Goal: Task Accomplishment & Management: Manage account settings

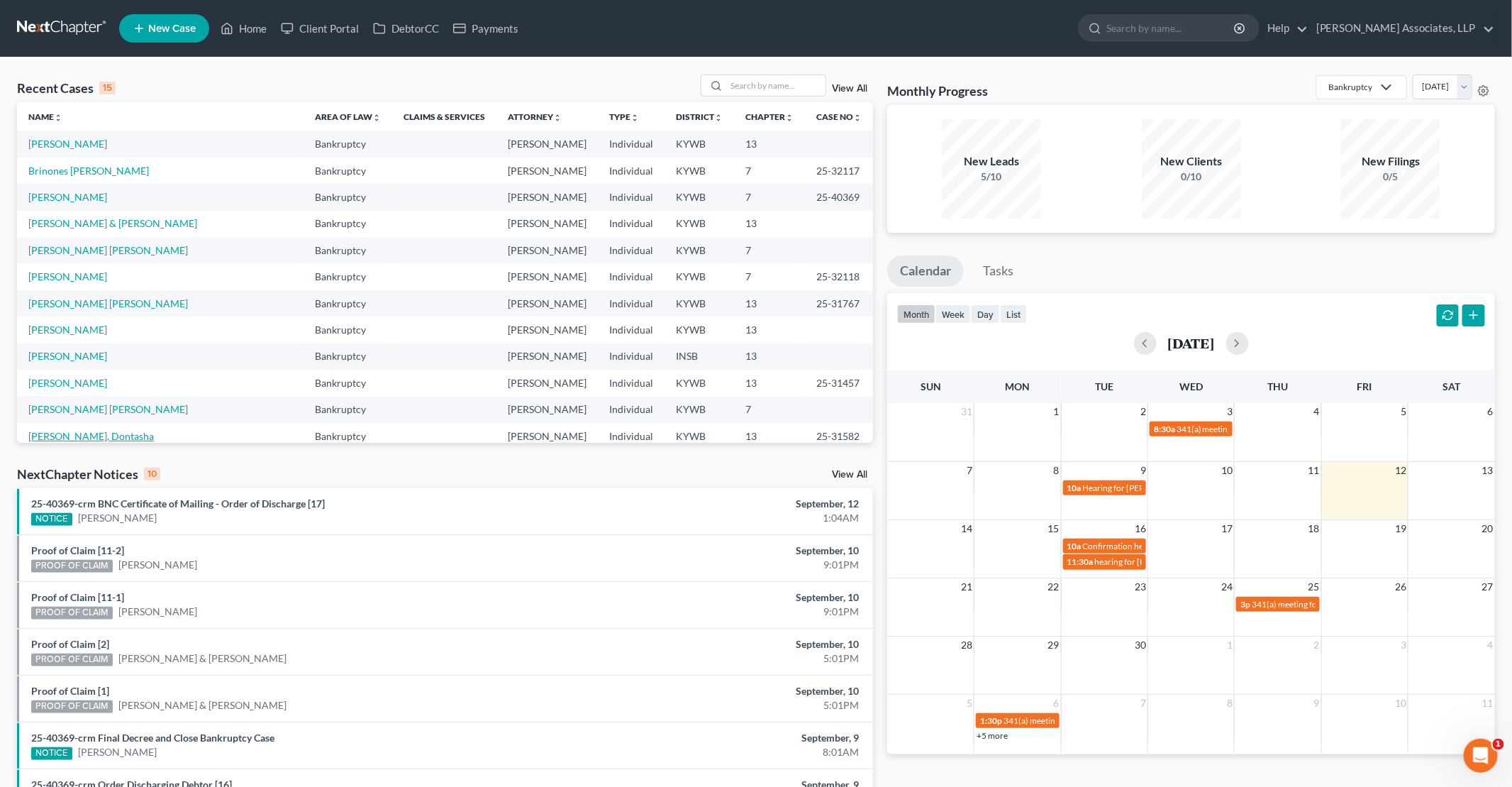
click at [68, 437] on link "[PERSON_NAME], Dontasha" at bounding box center [91, 436] width 126 height 12
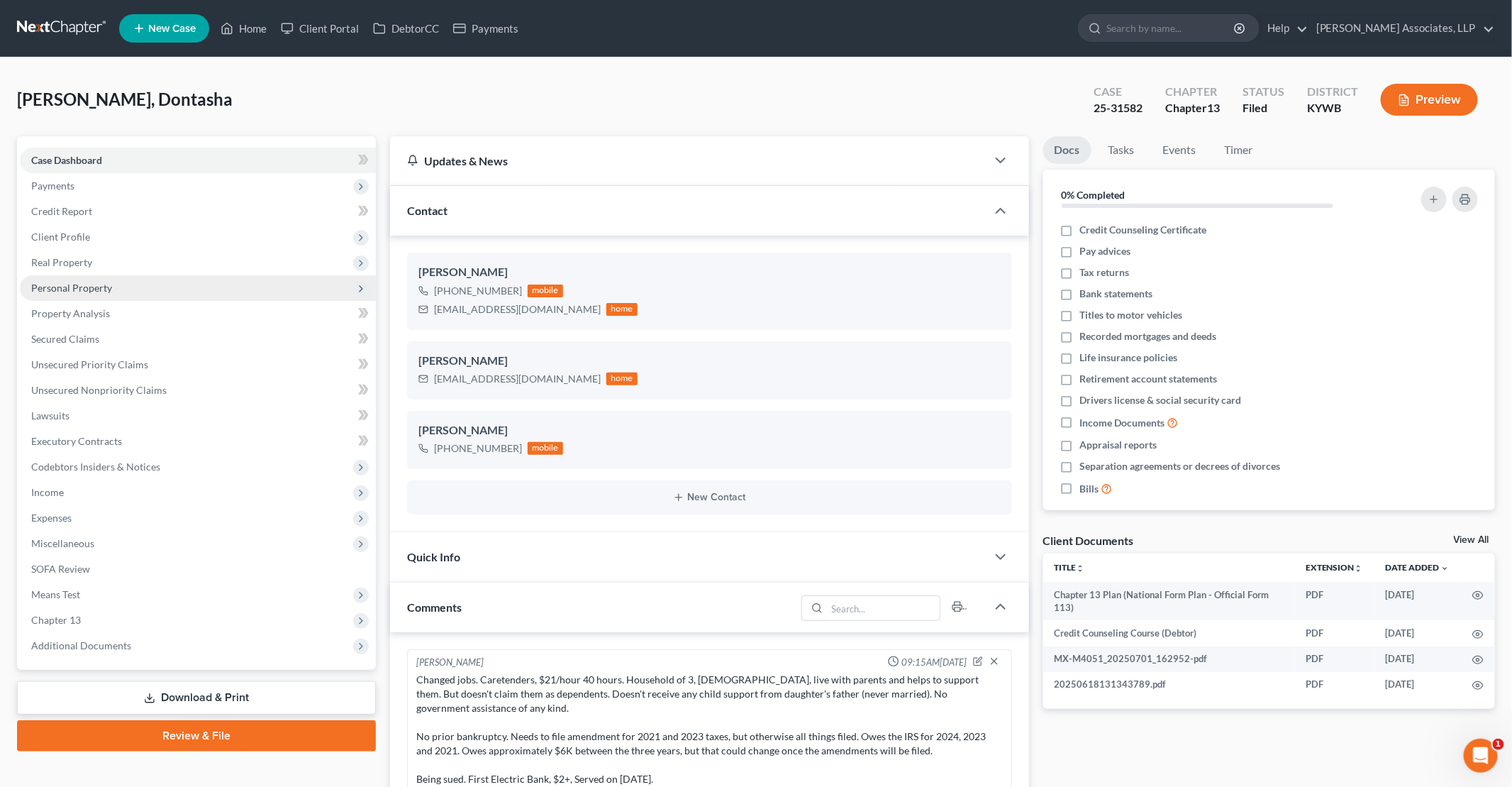
scroll to position [46, 0]
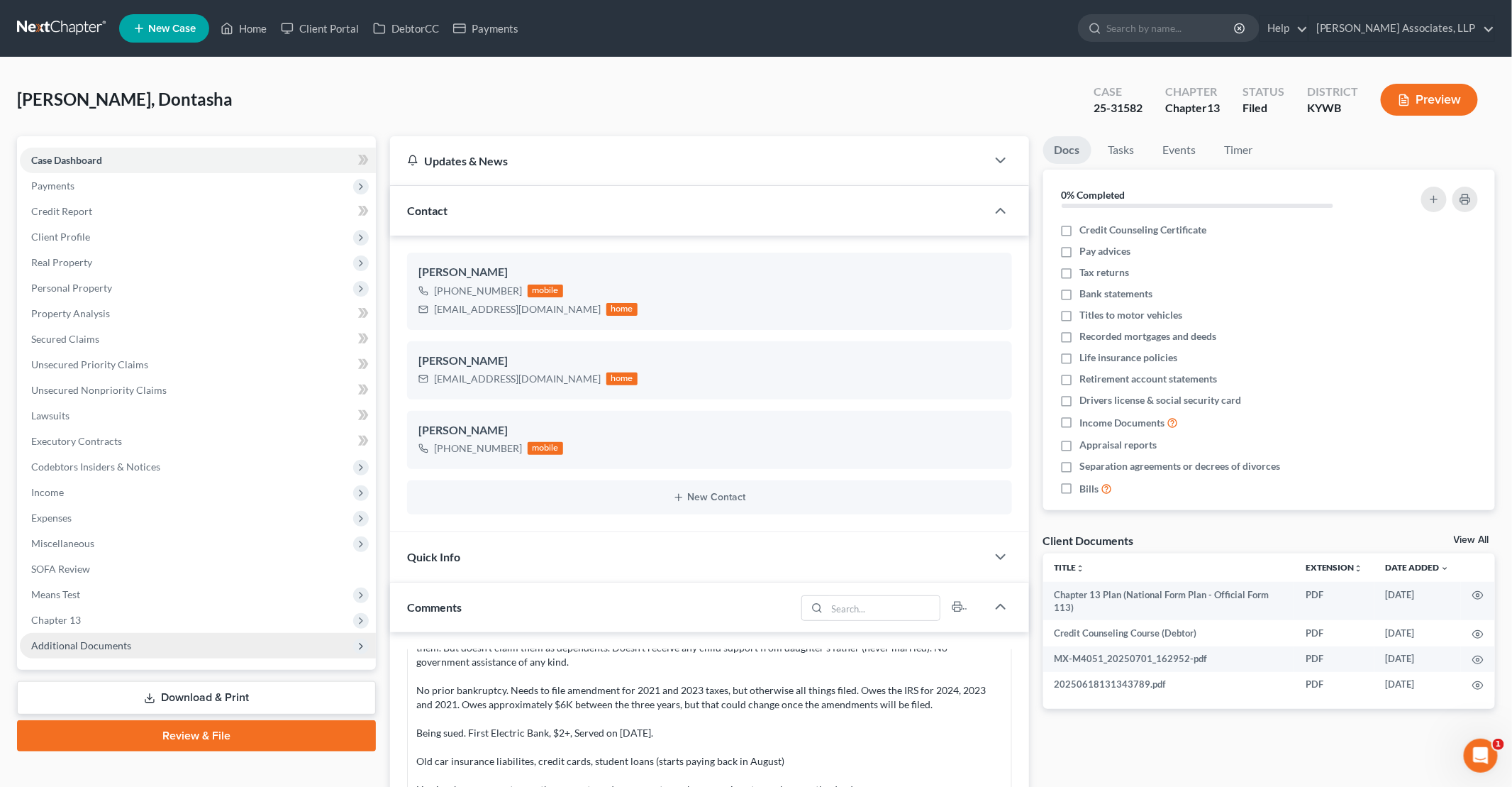
click at [358, 648] on icon at bounding box center [360, 646] width 11 height 11
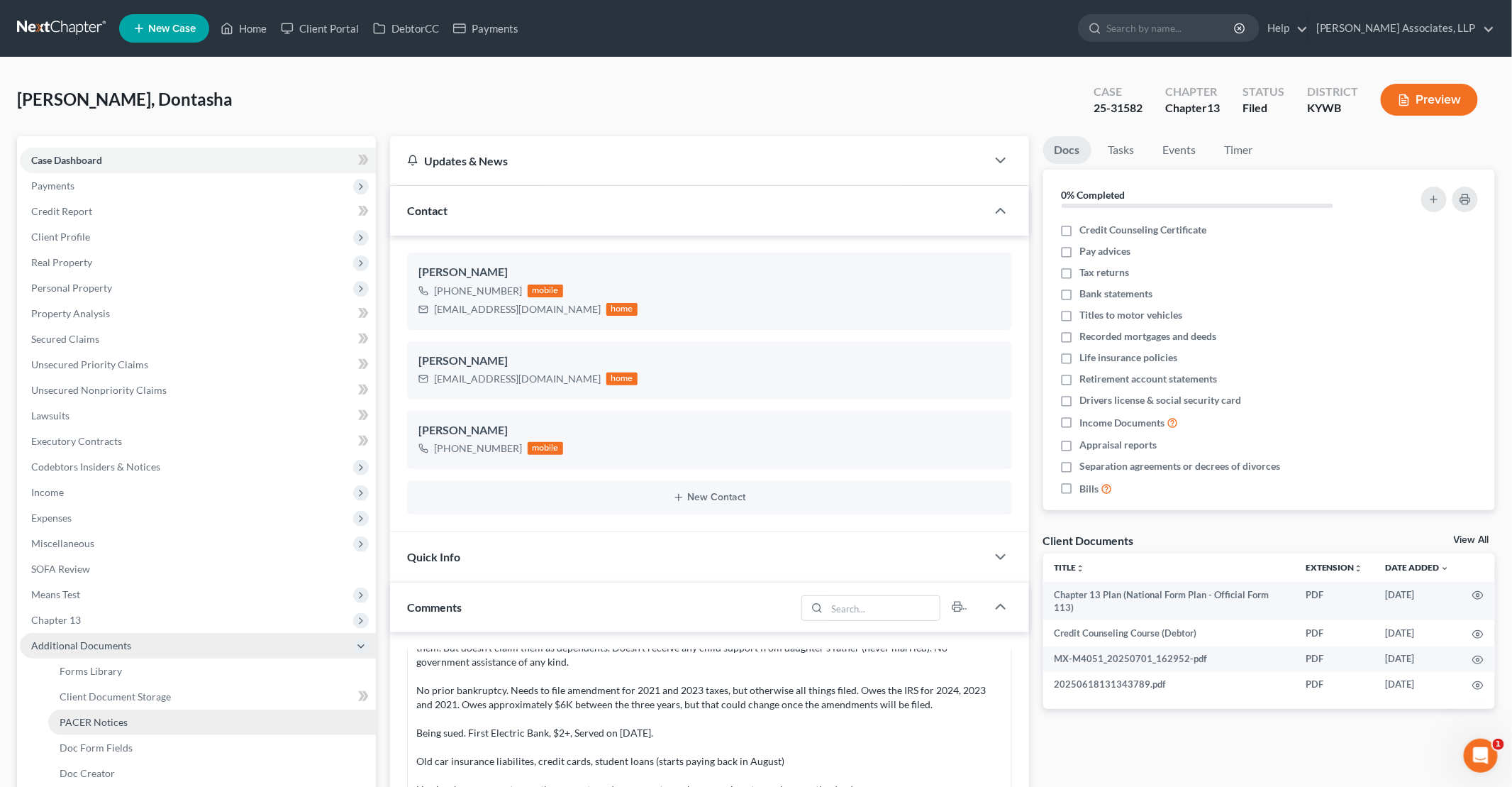
click at [133, 726] on link "PACER Notices" at bounding box center [211, 723] width 327 height 25
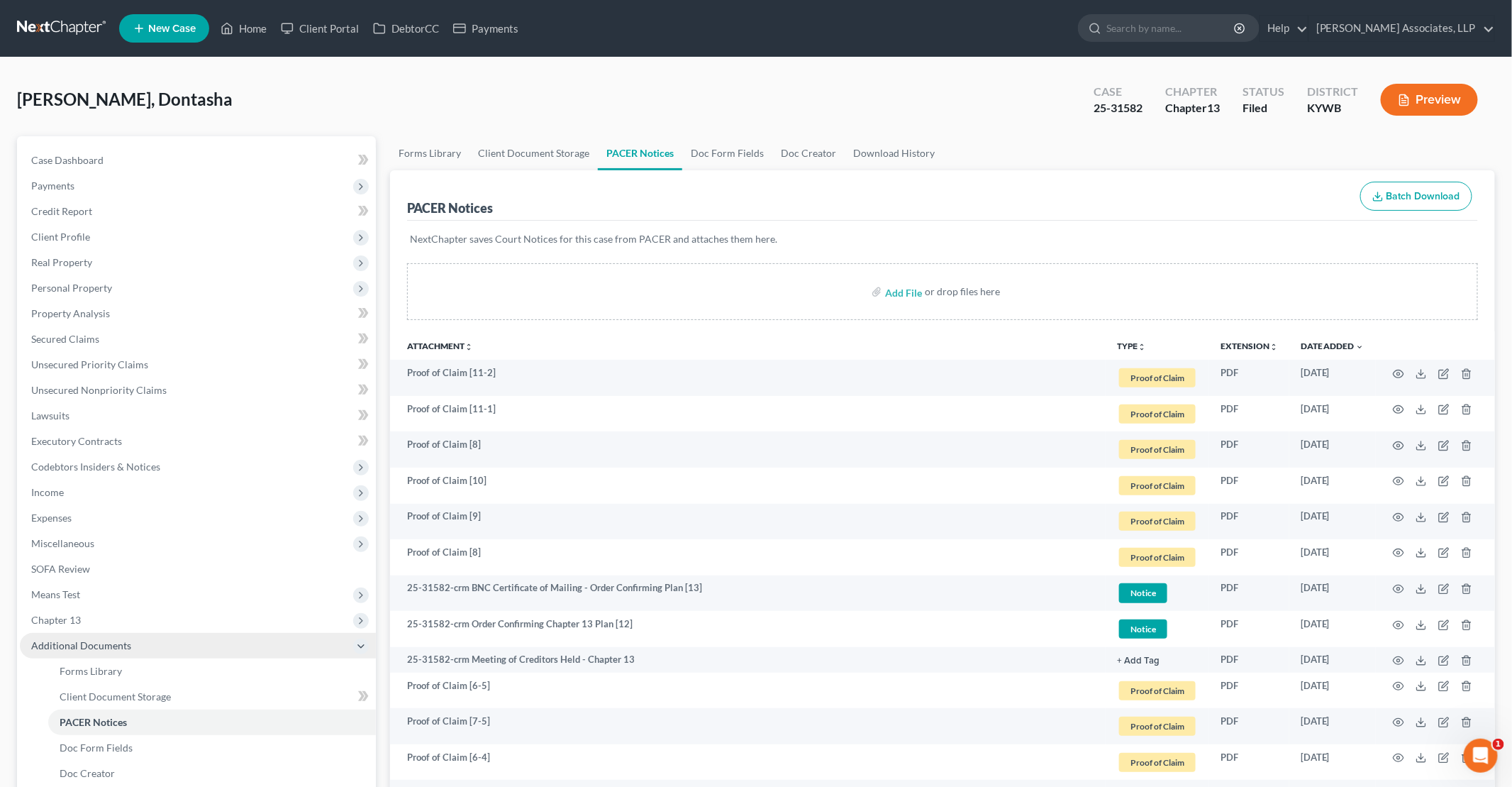
click at [1142, 349] on th "TYPE unfold_more NONE Fee Waiver Form Hearing Notice Proof of Claim Reaffirmati…" at bounding box center [1158, 346] width 103 height 28
click at [1137, 346] on button "TYPE unfold_more" at bounding box center [1131, 346] width 29 height 9
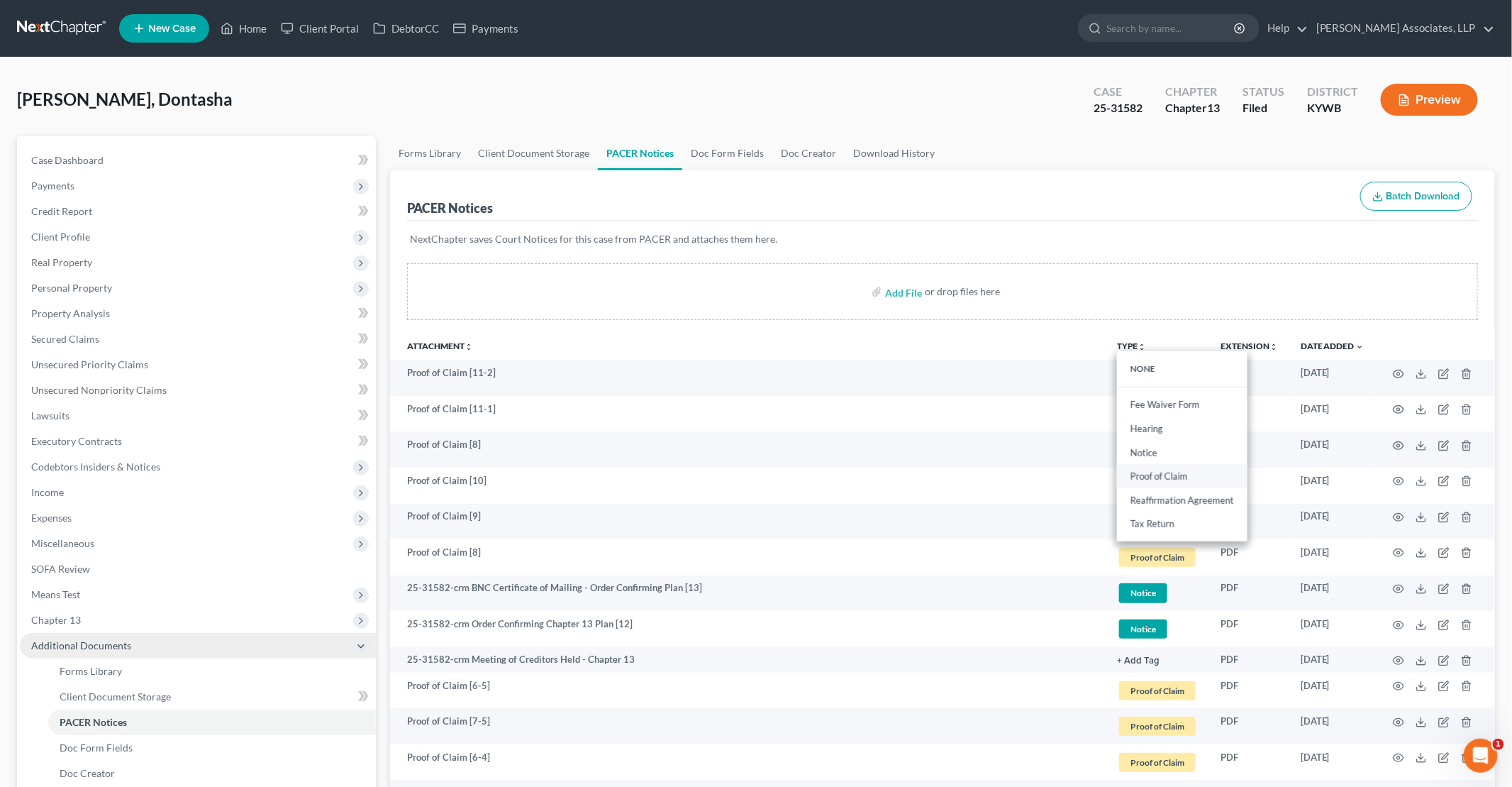
click at [1155, 473] on link "Proof of Claim" at bounding box center [1182, 477] width 130 height 24
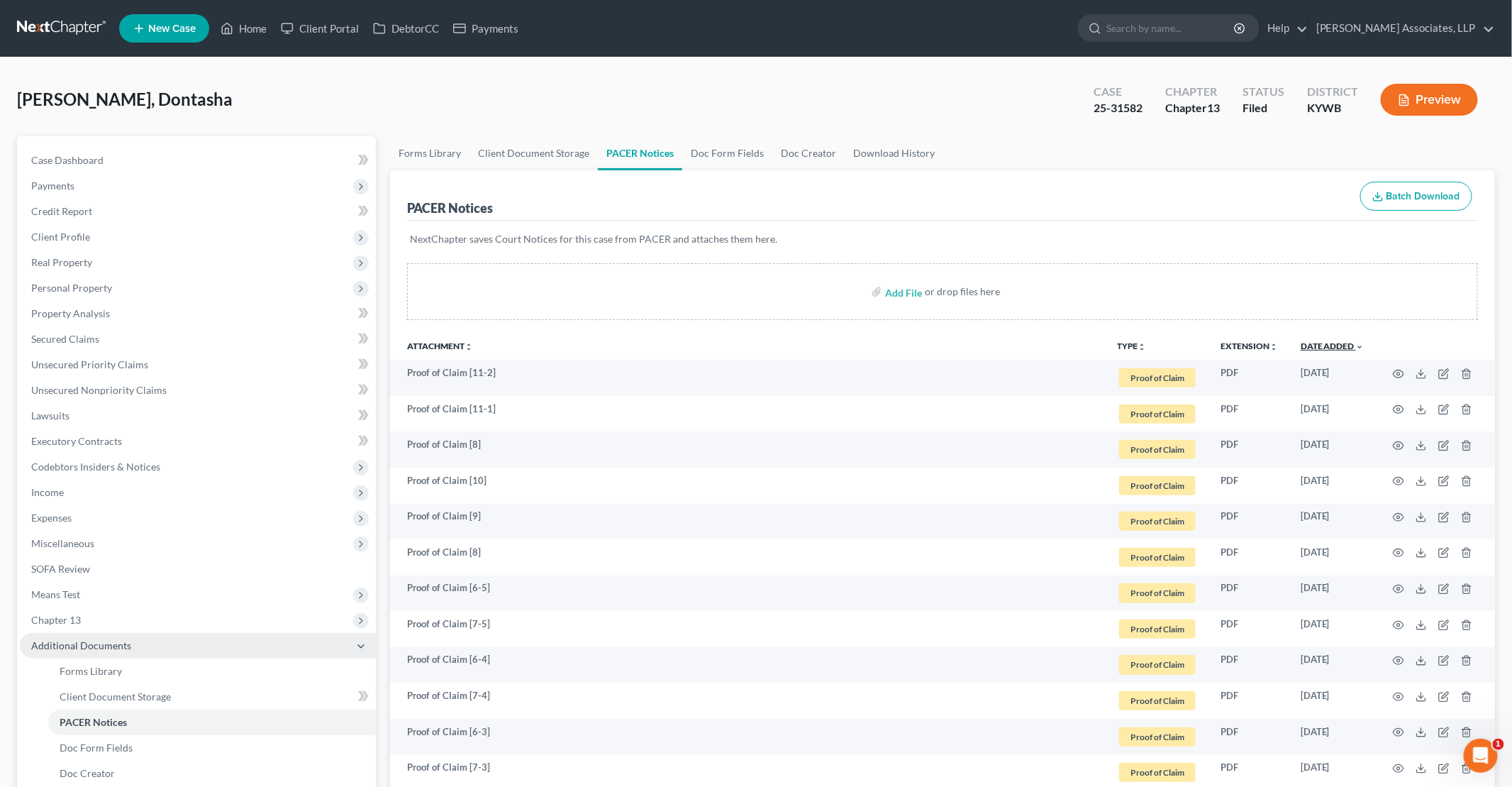
click at [1324, 346] on link "Date Added unfold_more expand_more expand_less" at bounding box center [1332, 346] width 64 height 10
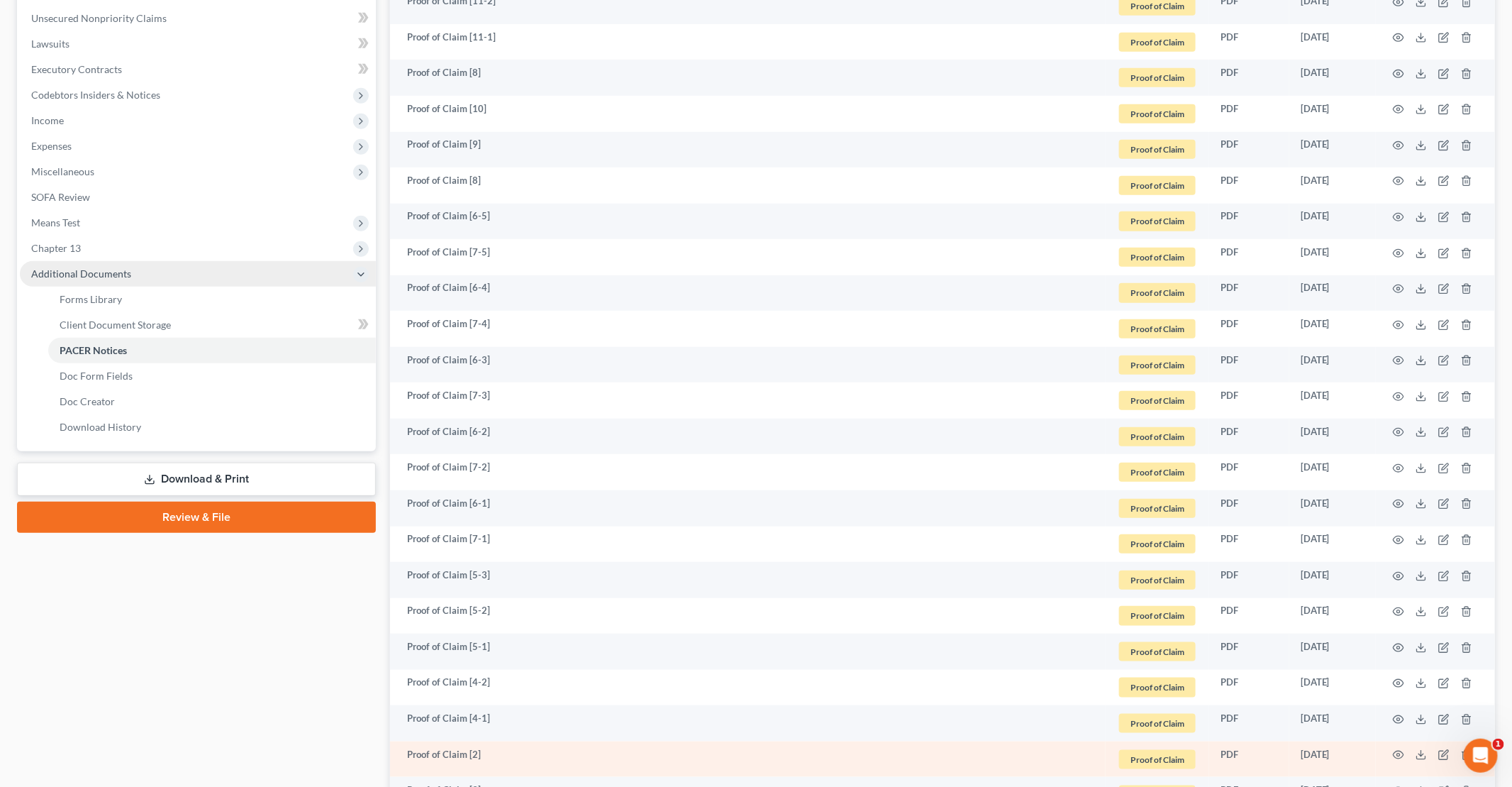
scroll to position [567, 0]
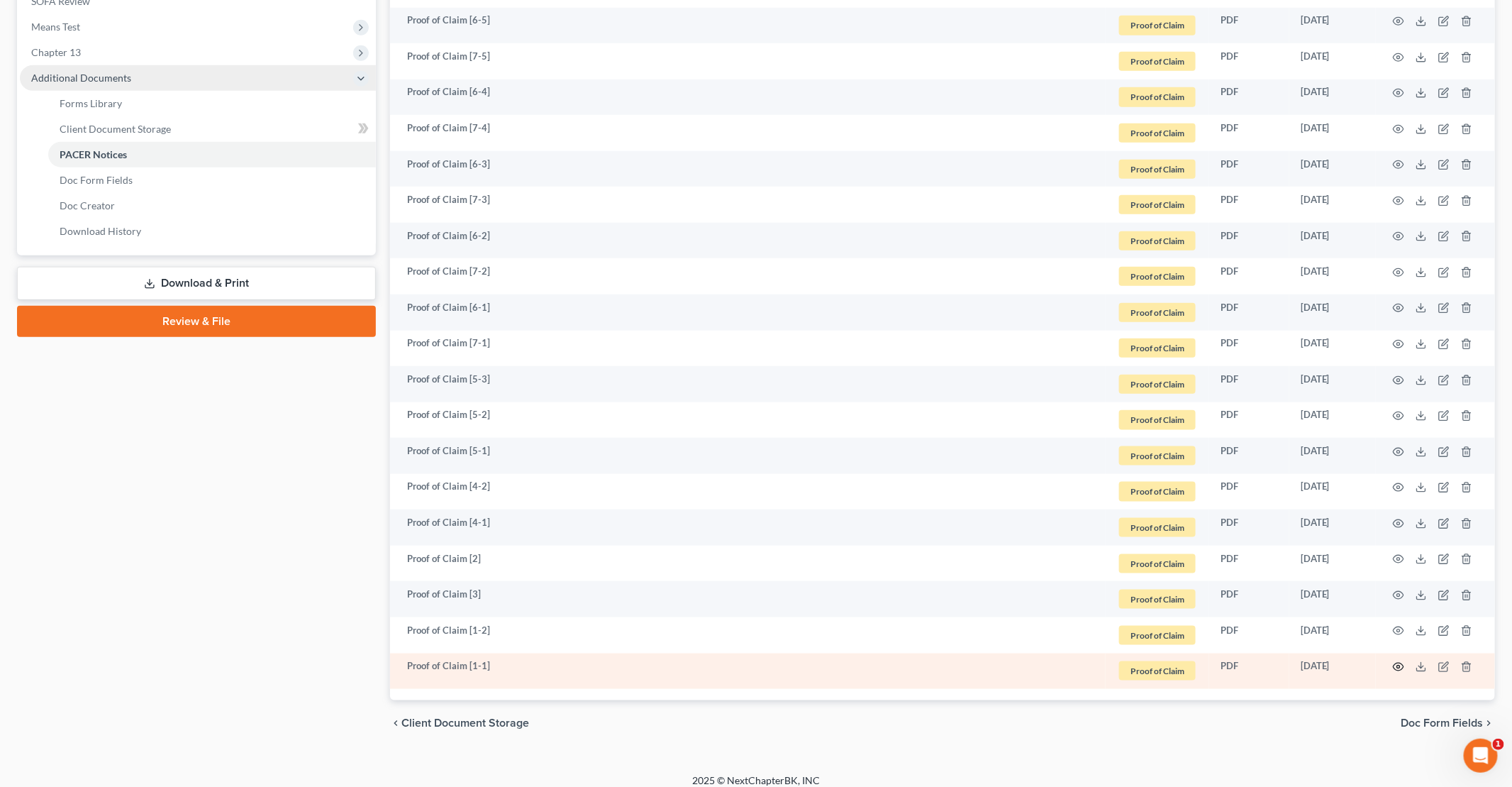
click at [1401, 665] on icon "button" at bounding box center [1398, 666] width 11 height 11
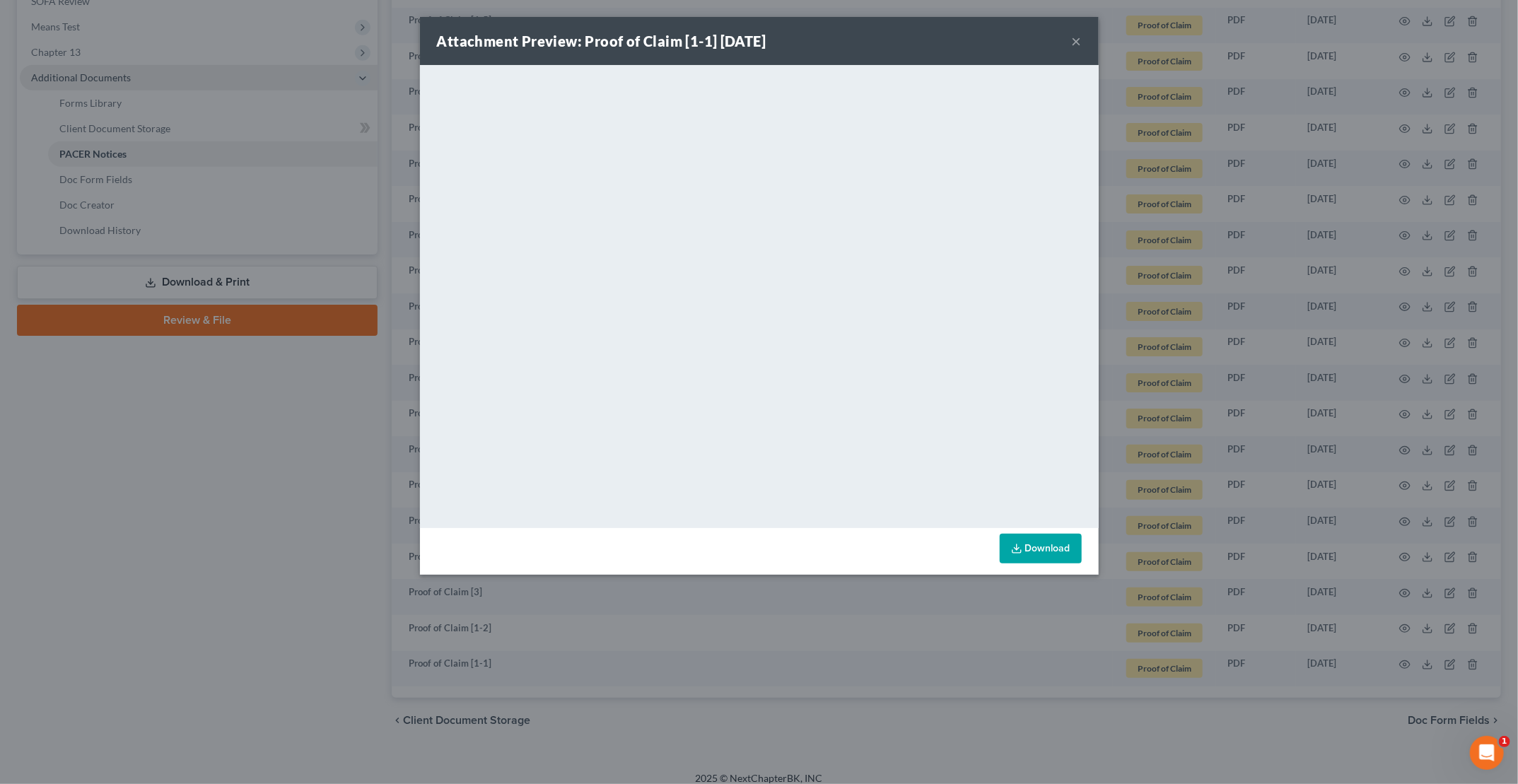
click at [1077, 42] on button "×" at bounding box center [1076, 41] width 10 height 17
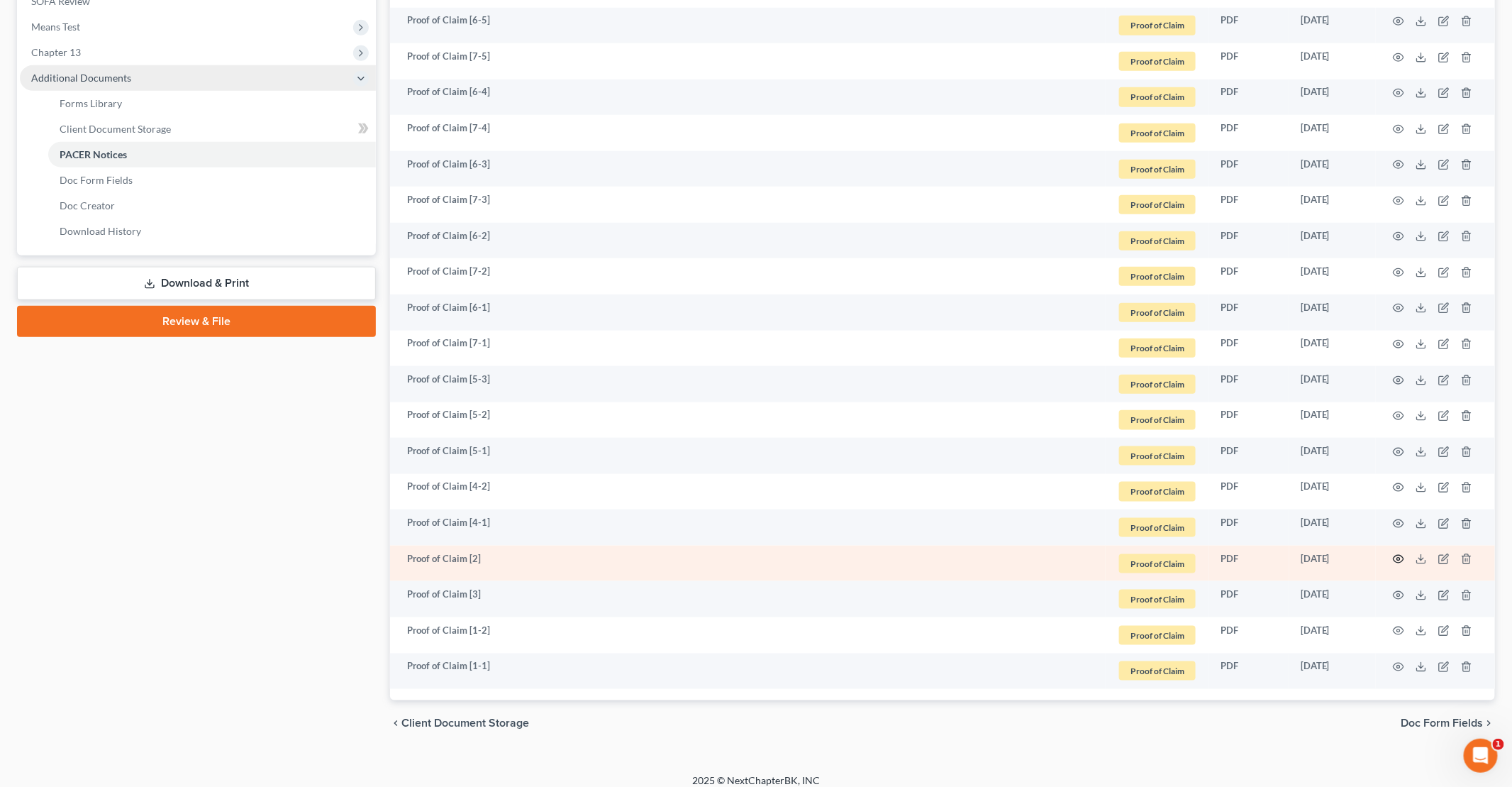
click at [1400, 558] on circle "button" at bounding box center [1399, 559] width 3 height 3
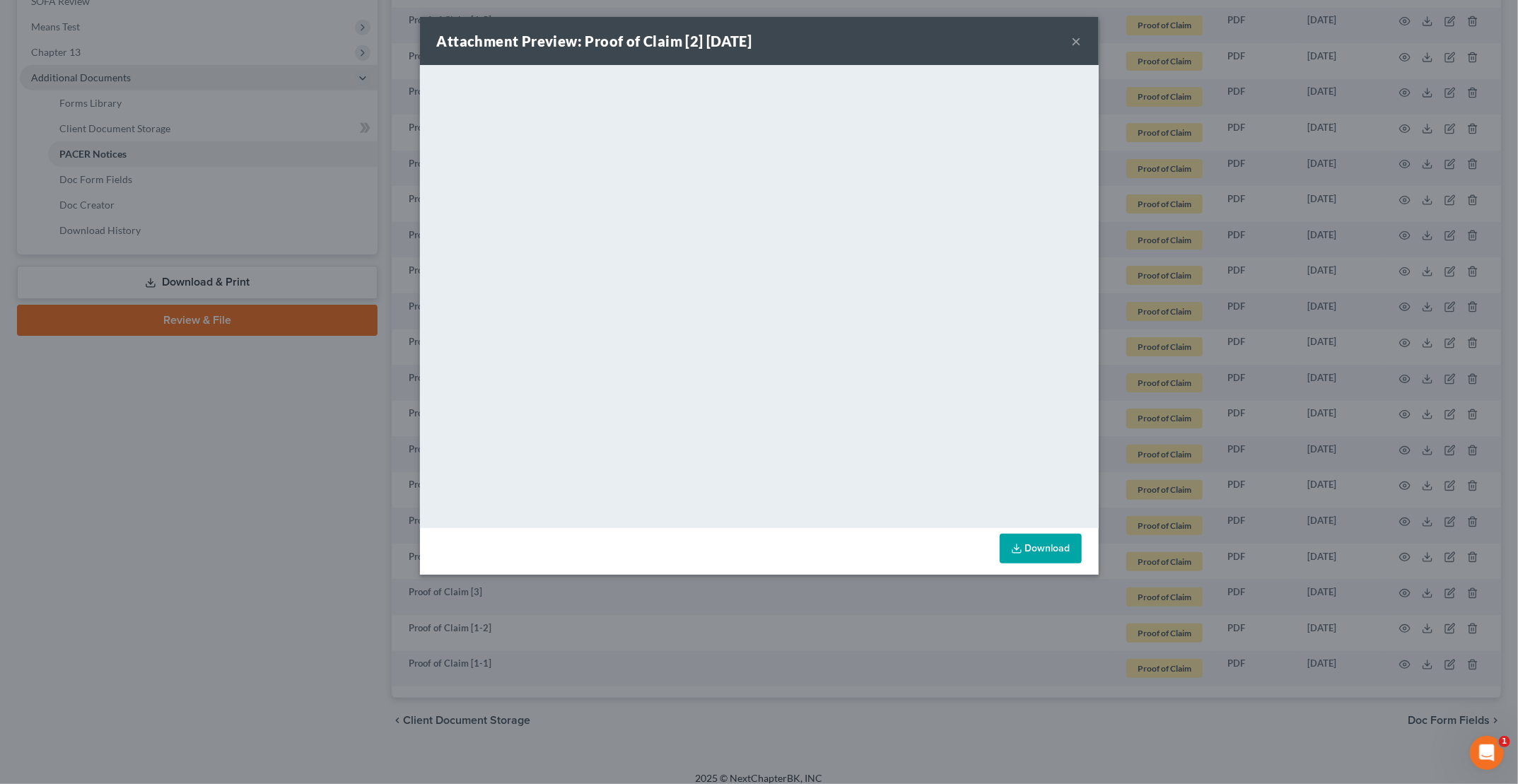
click at [1076, 39] on button "×" at bounding box center [1076, 41] width 10 height 17
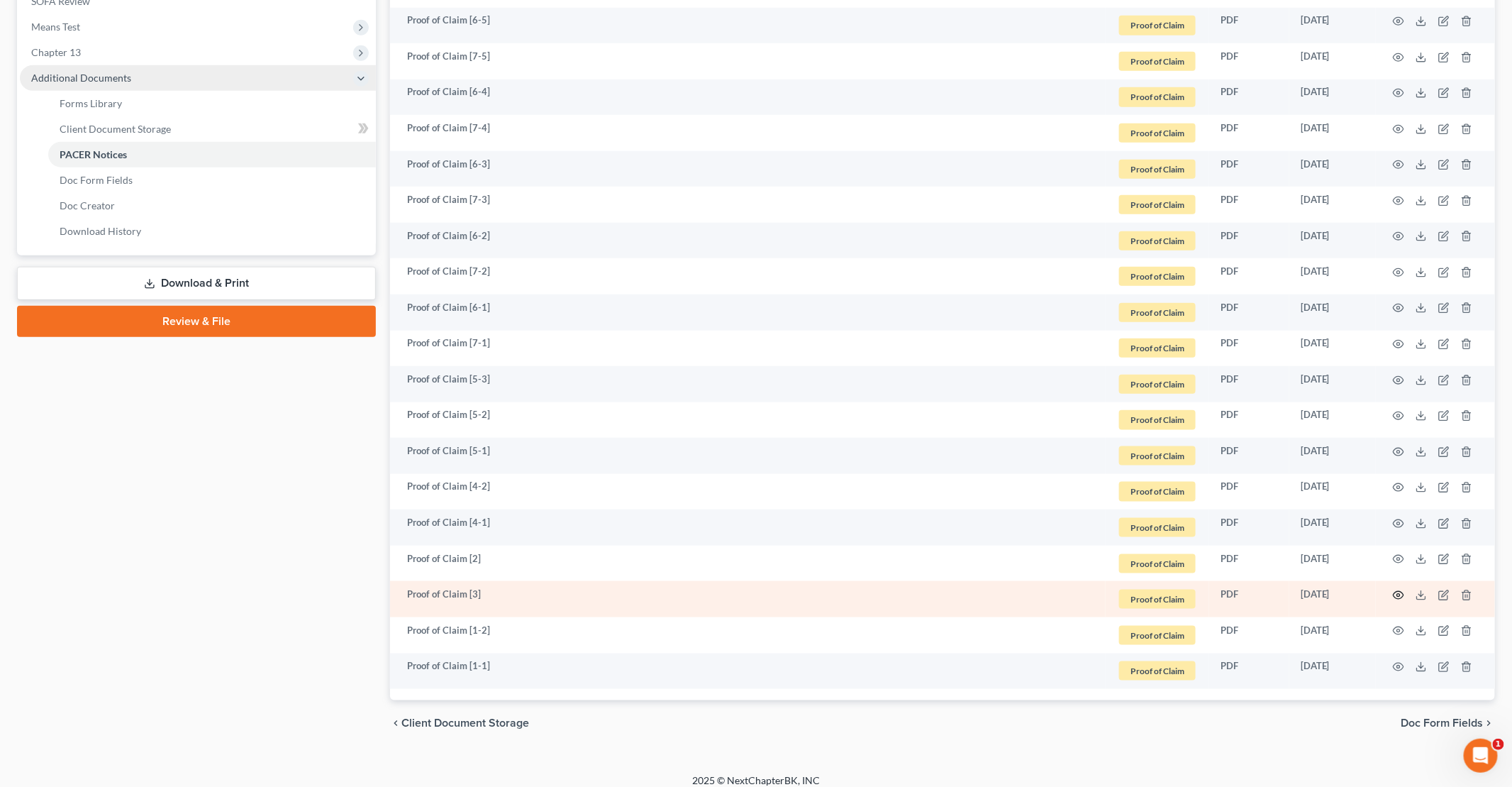
click at [1400, 594] on circle "button" at bounding box center [1399, 595] width 3 height 3
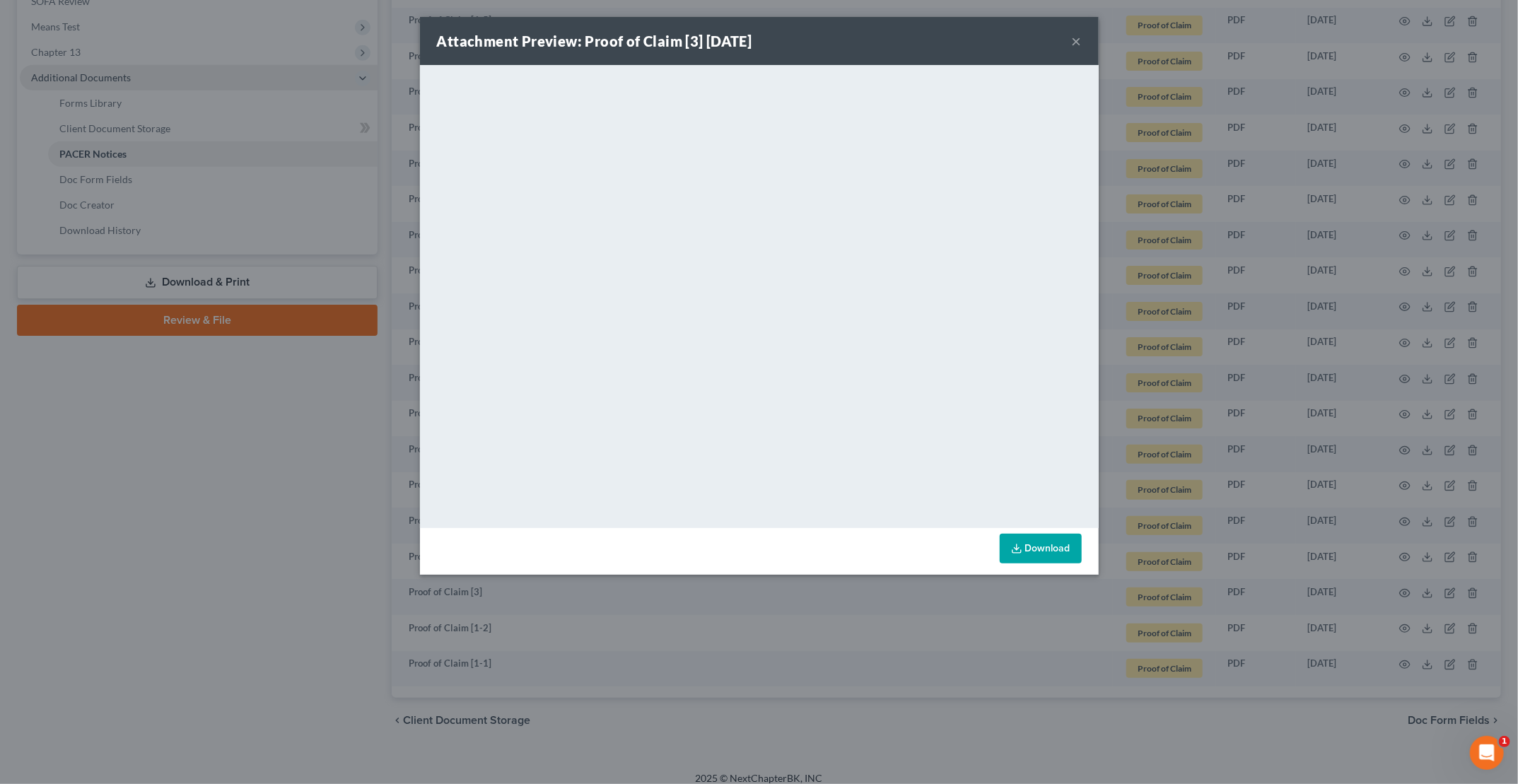
click at [1074, 40] on button "×" at bounding box center [1076, 41] width 10 height 17
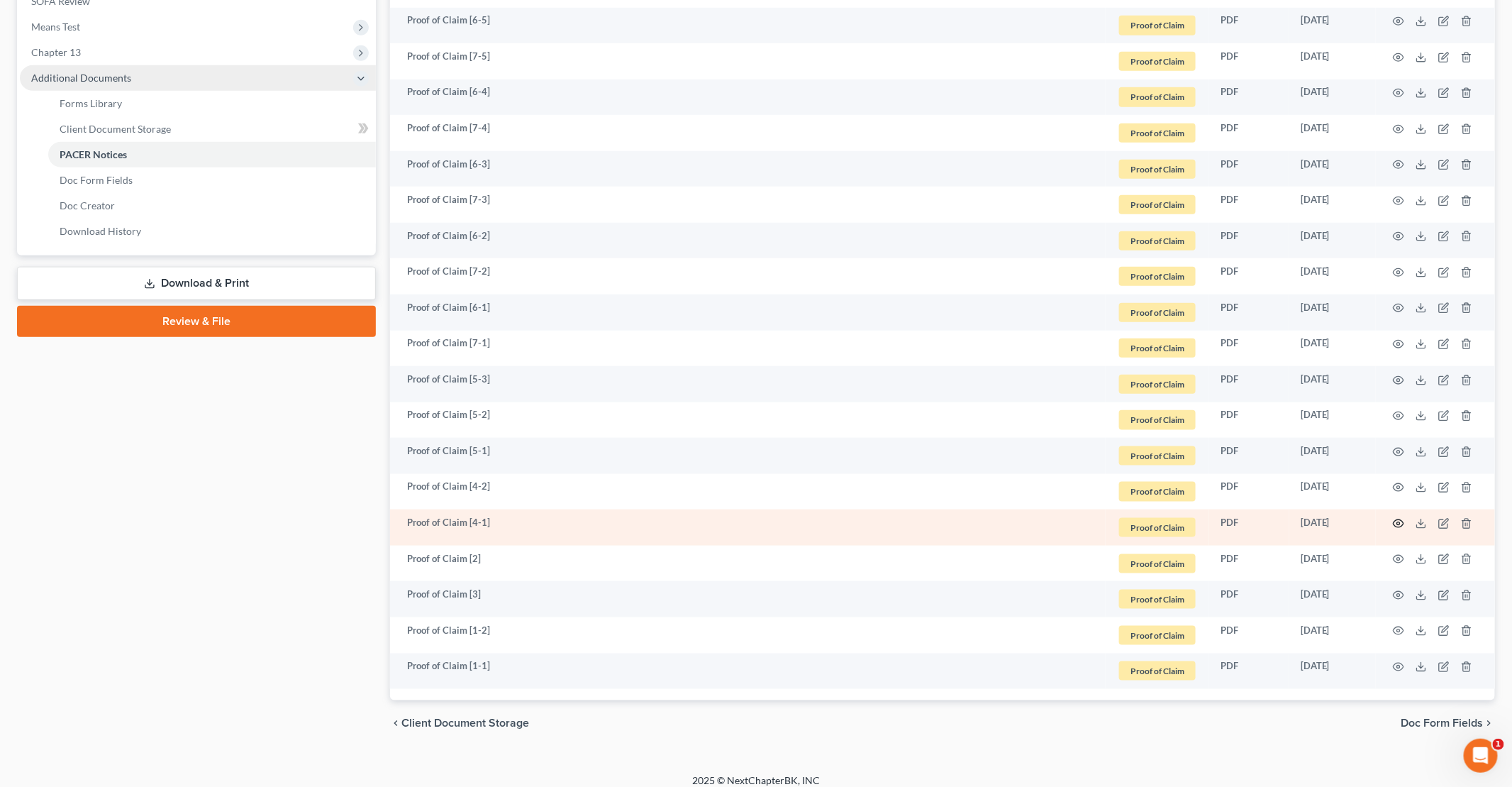
click at [1397, 523] on icon "button" at bounding box center [1398, 523] width 11 height 11
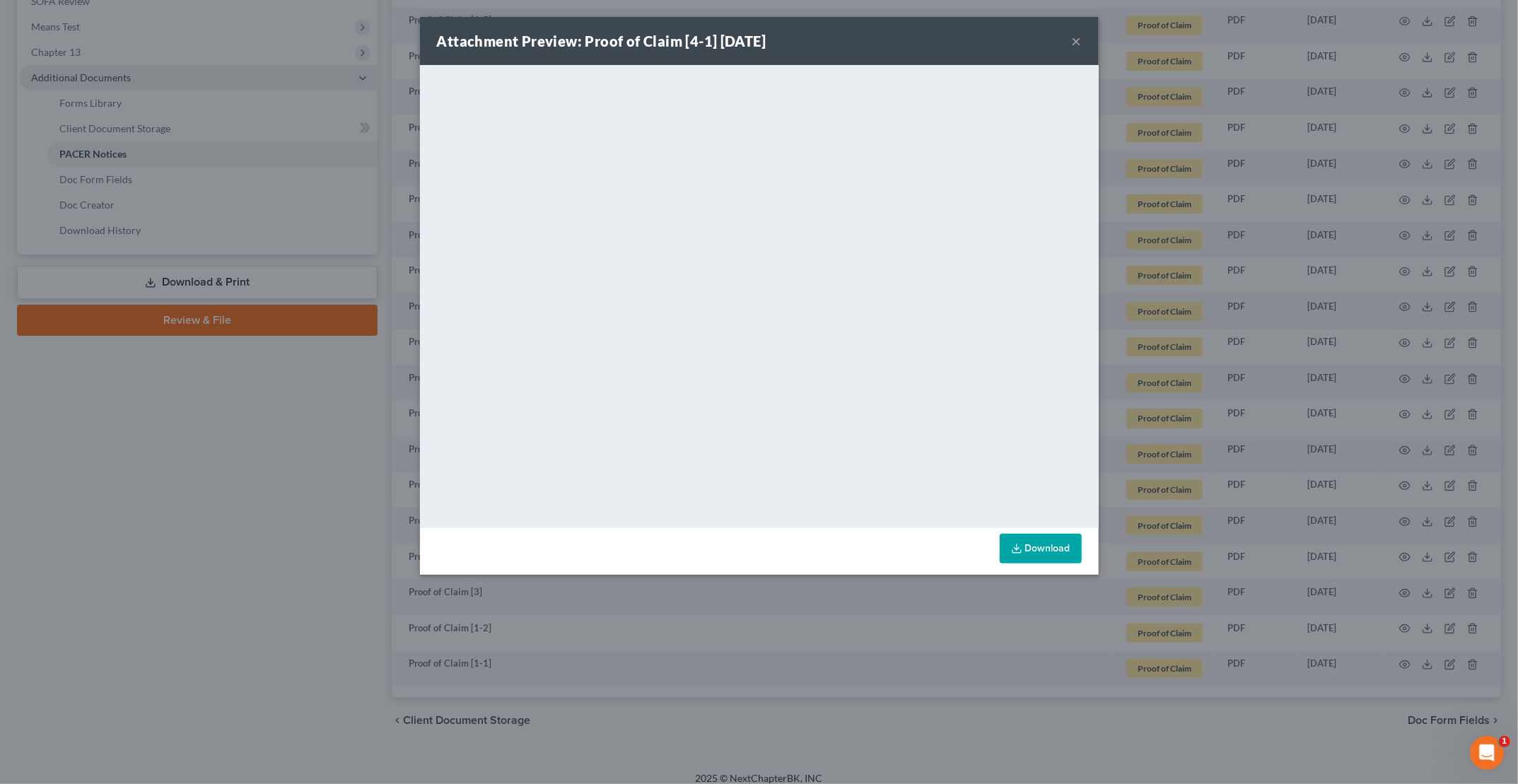
click at [1077, 40] on button "×" at bounding box center [1076, 41] width 10 height 17
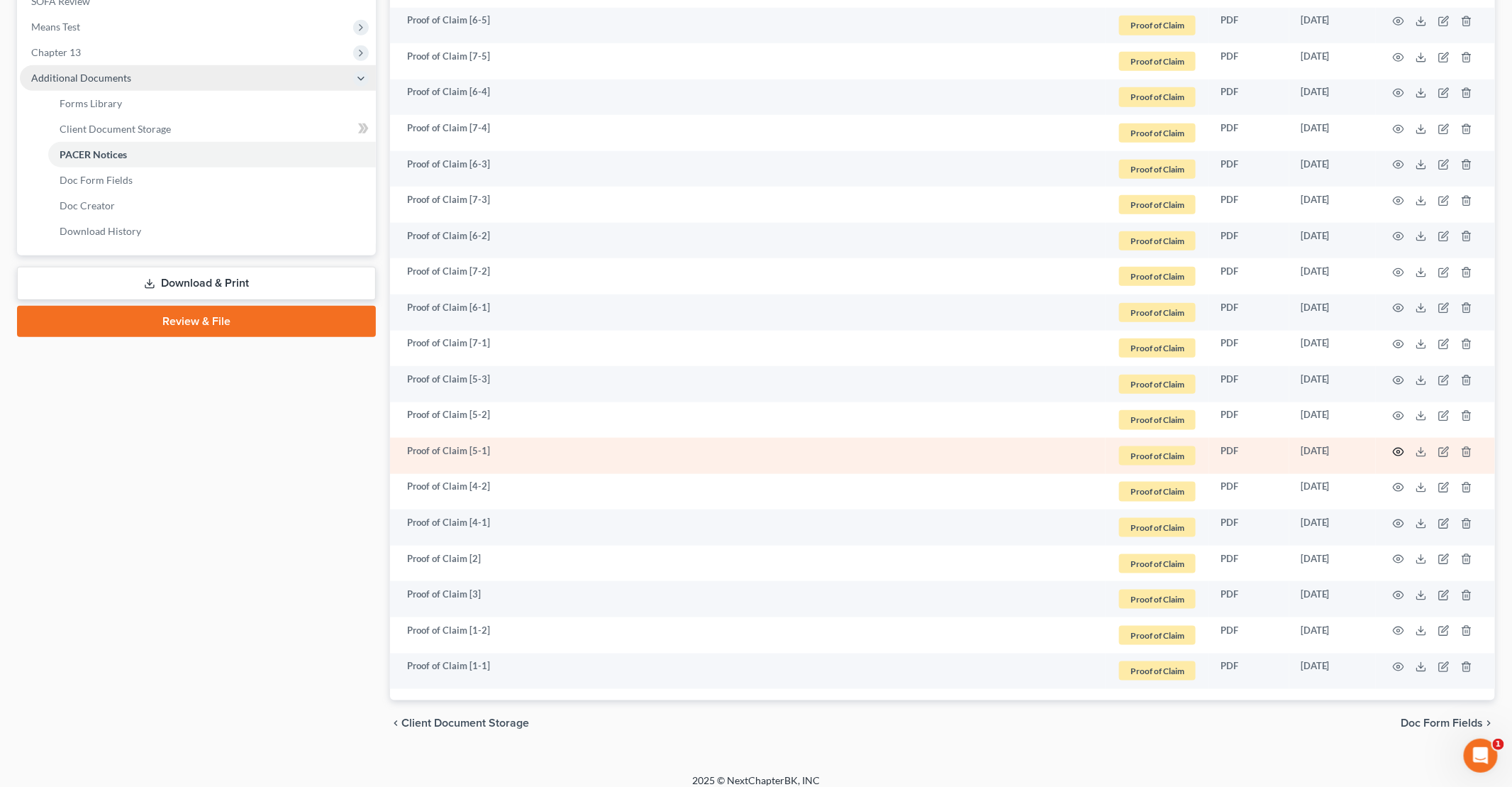
click at [1400, 450] on circle "button" at bounding box center [1399, 452] width 3 height 3
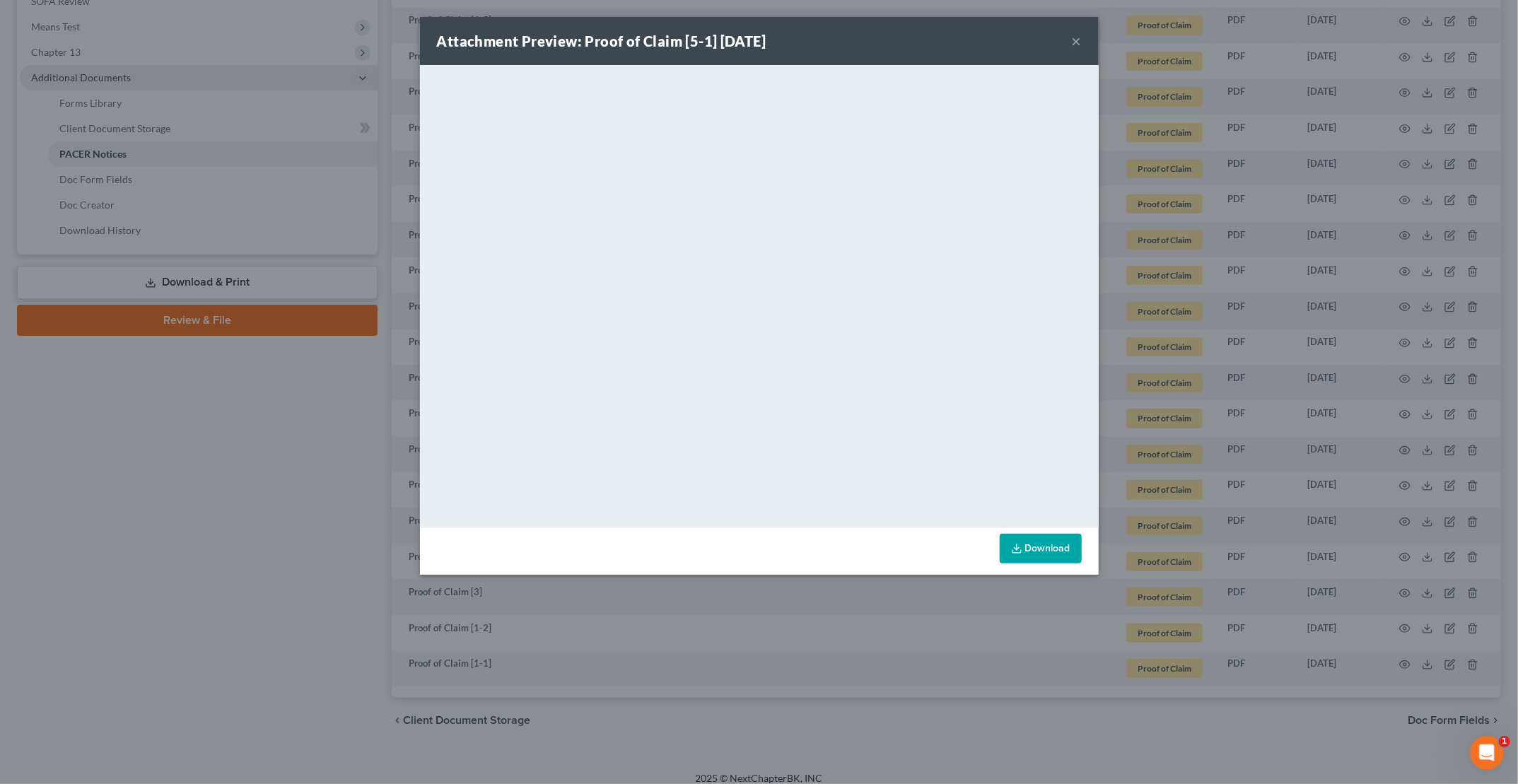
click at [1075, 45] on button "×" at bounding box center [1076, 41] width 10 height 17
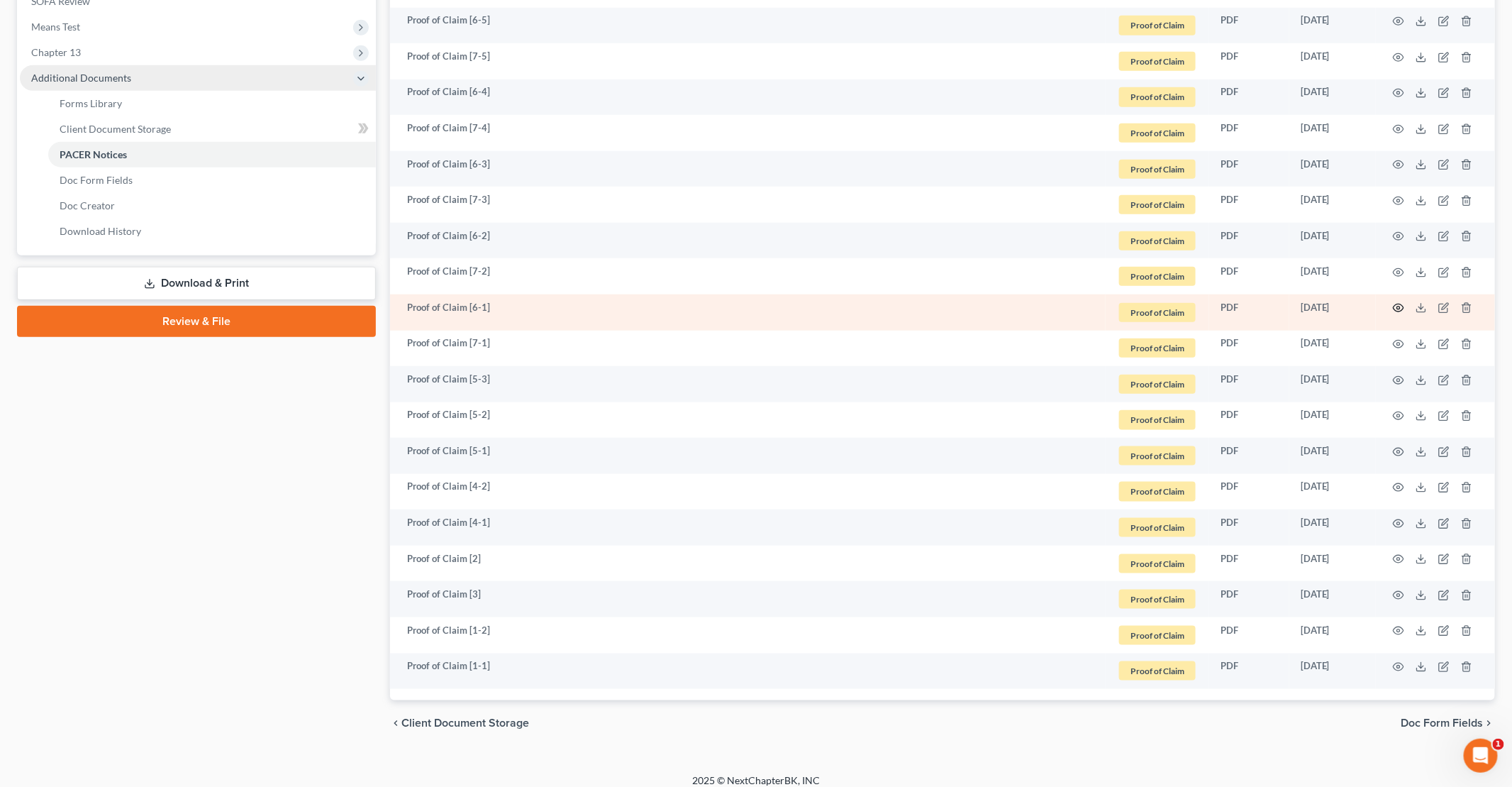
click at [1402, 302] on icon "button" at bounding box center [1398, 307] width 11 height 11
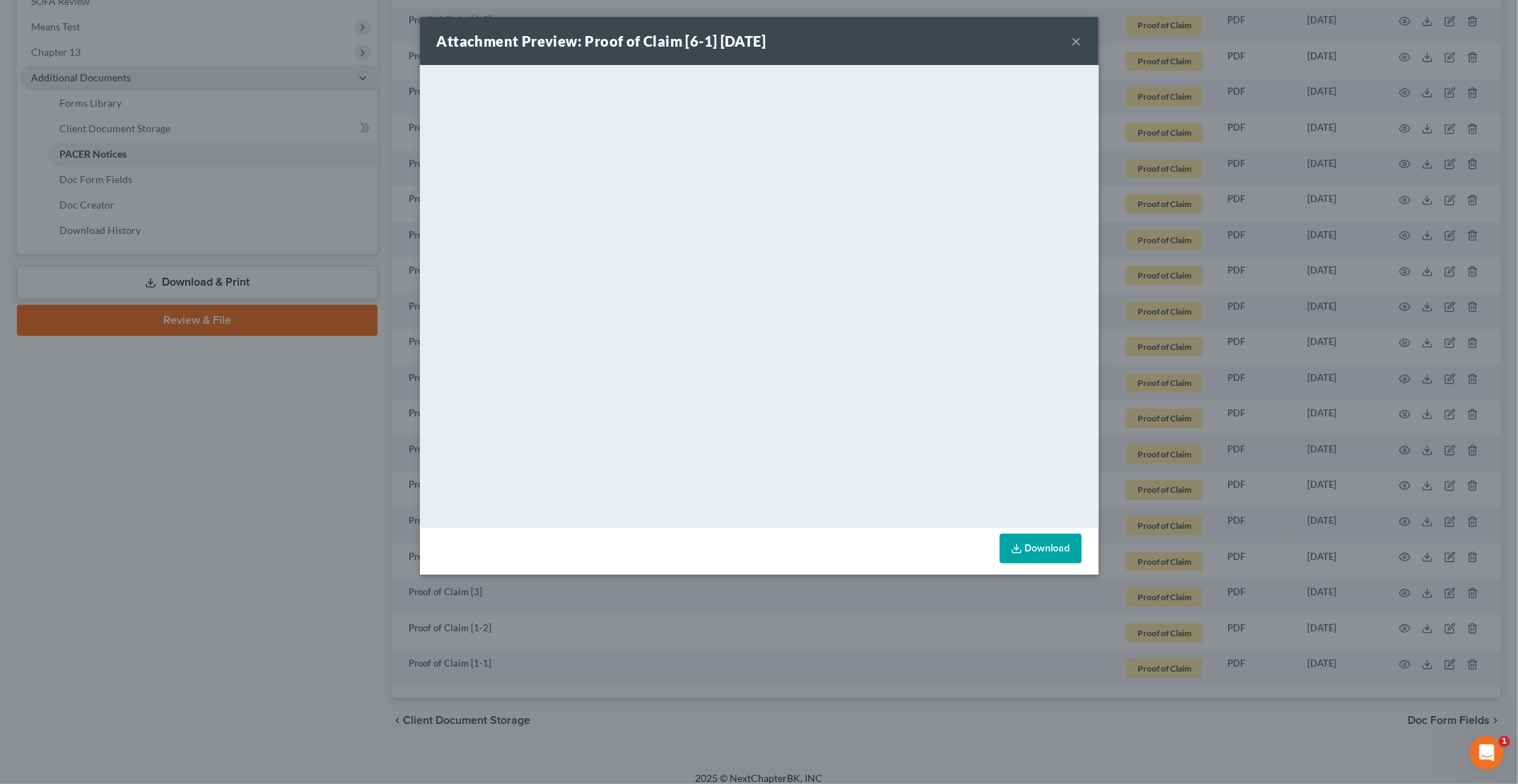
click at [1077, 41] on button "×" at bounding box center [1076, 41] width 10 height 17
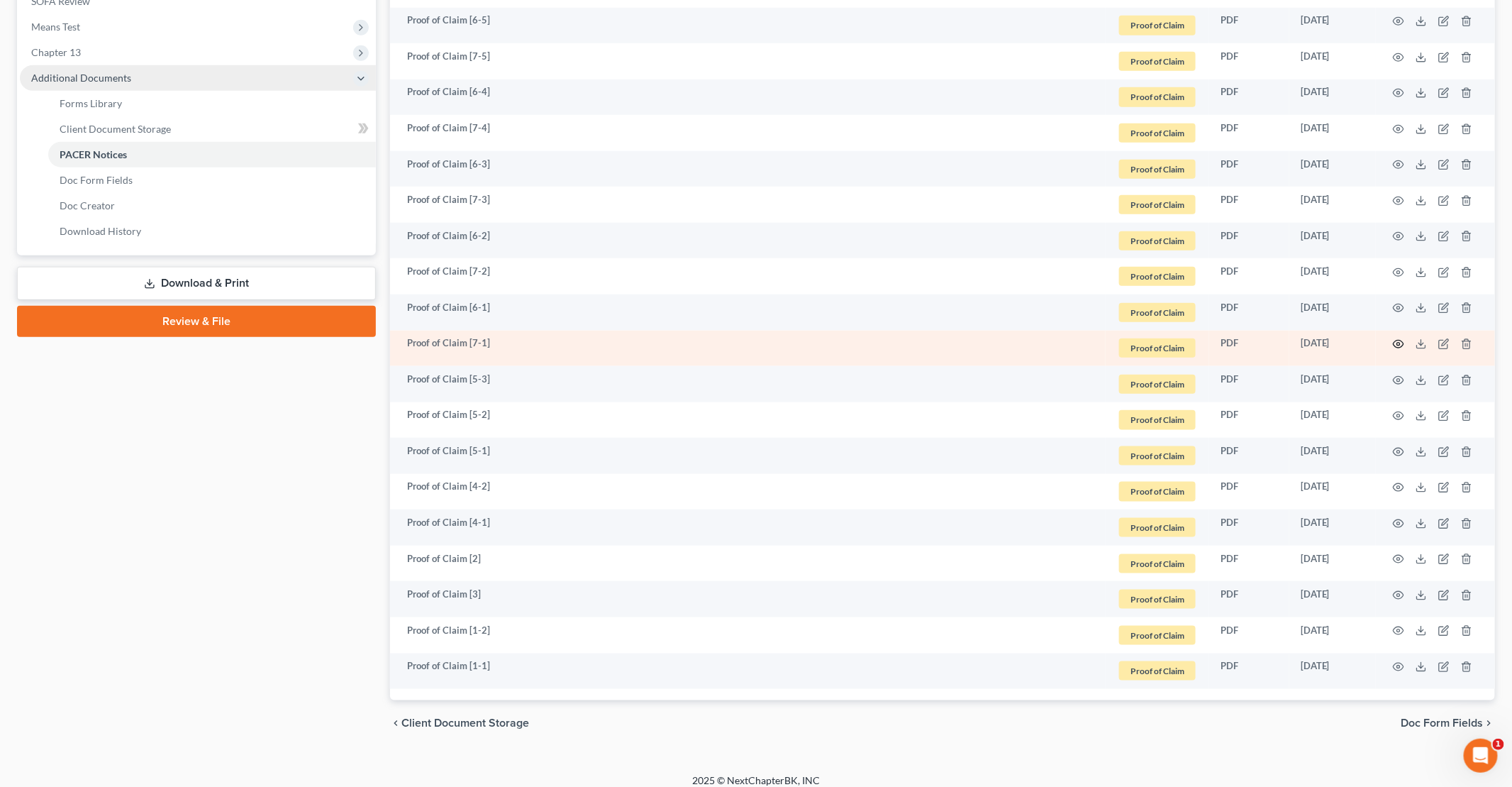
click at [1397, 340] on icon "button" at bounding box center [1398, 344] width 11 height 11
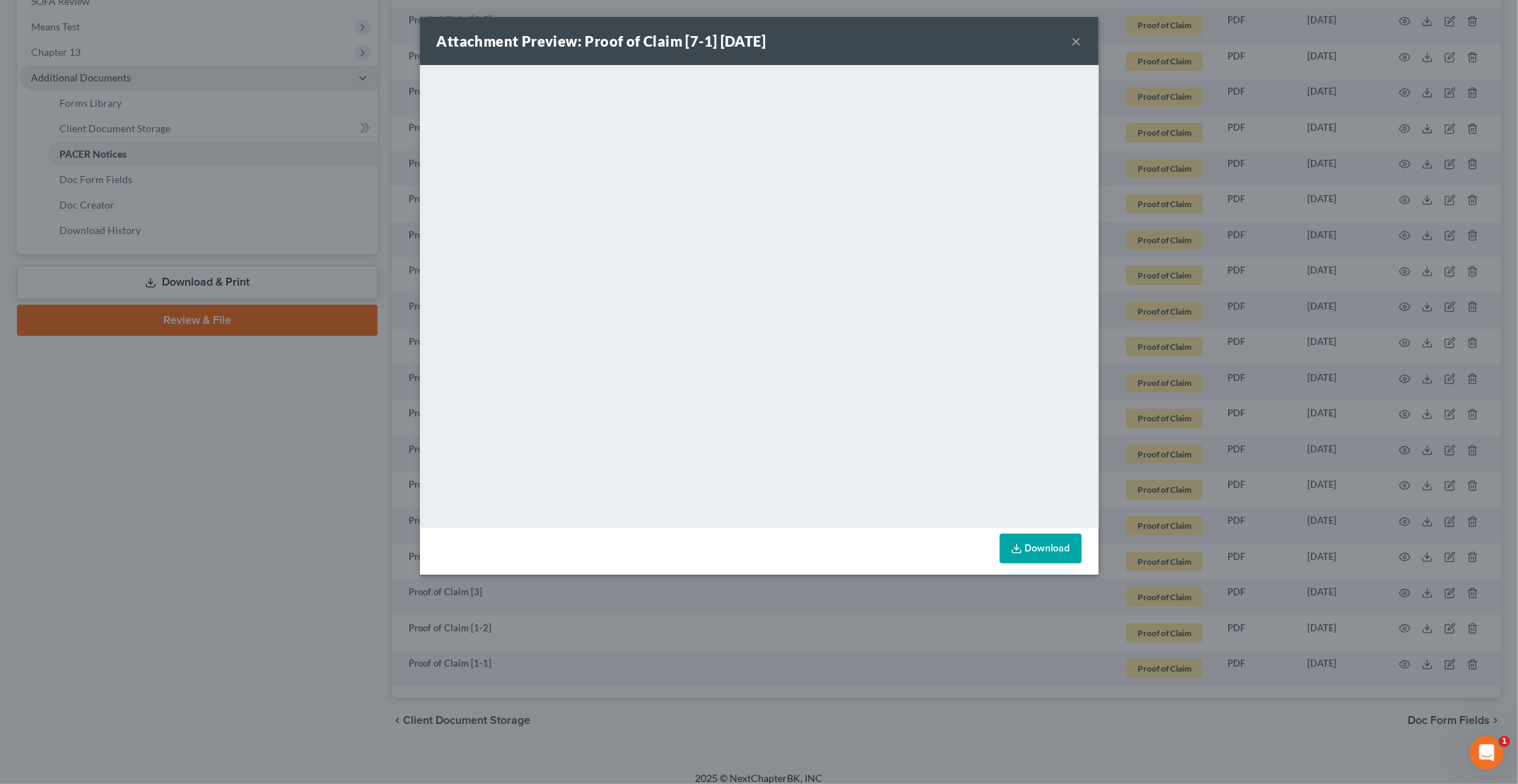
click at [1074, 37] on button "×" at bounding box center [1076, 41] width 10 height 17
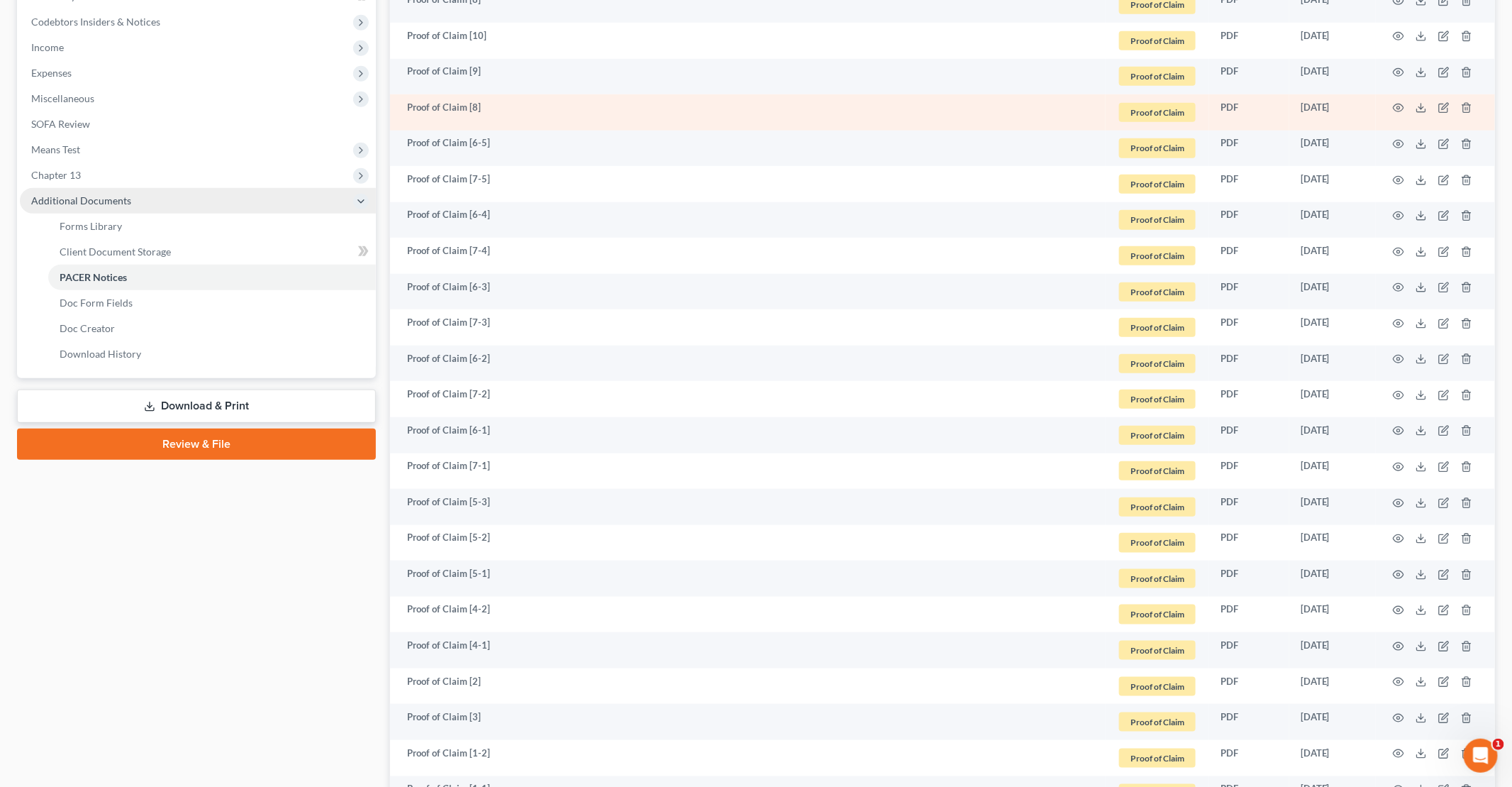
scroll to position [426, 0]
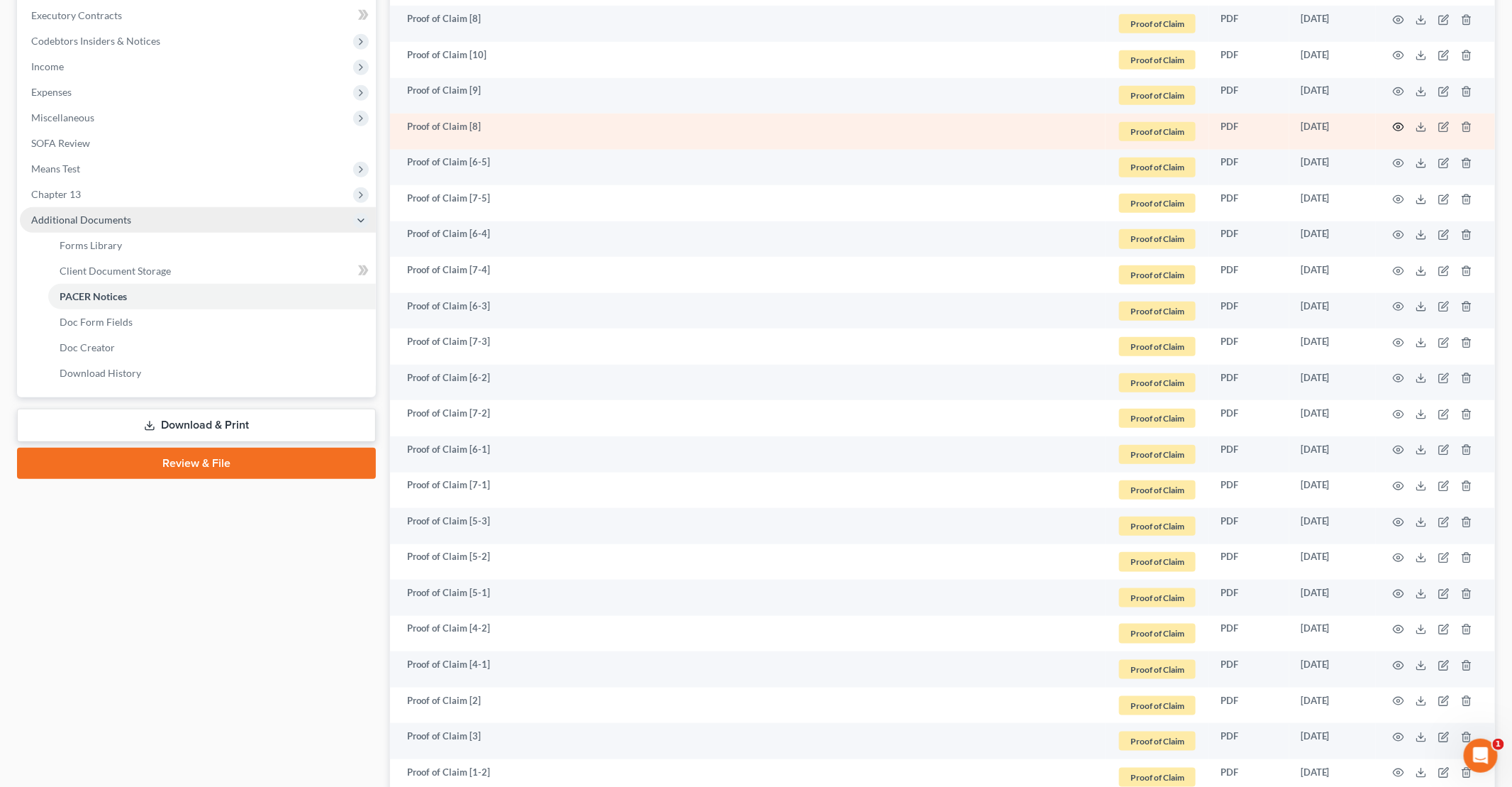
click at [1397, 125] on icon "button" at bounding box center [1398, 127] width 11 height 11
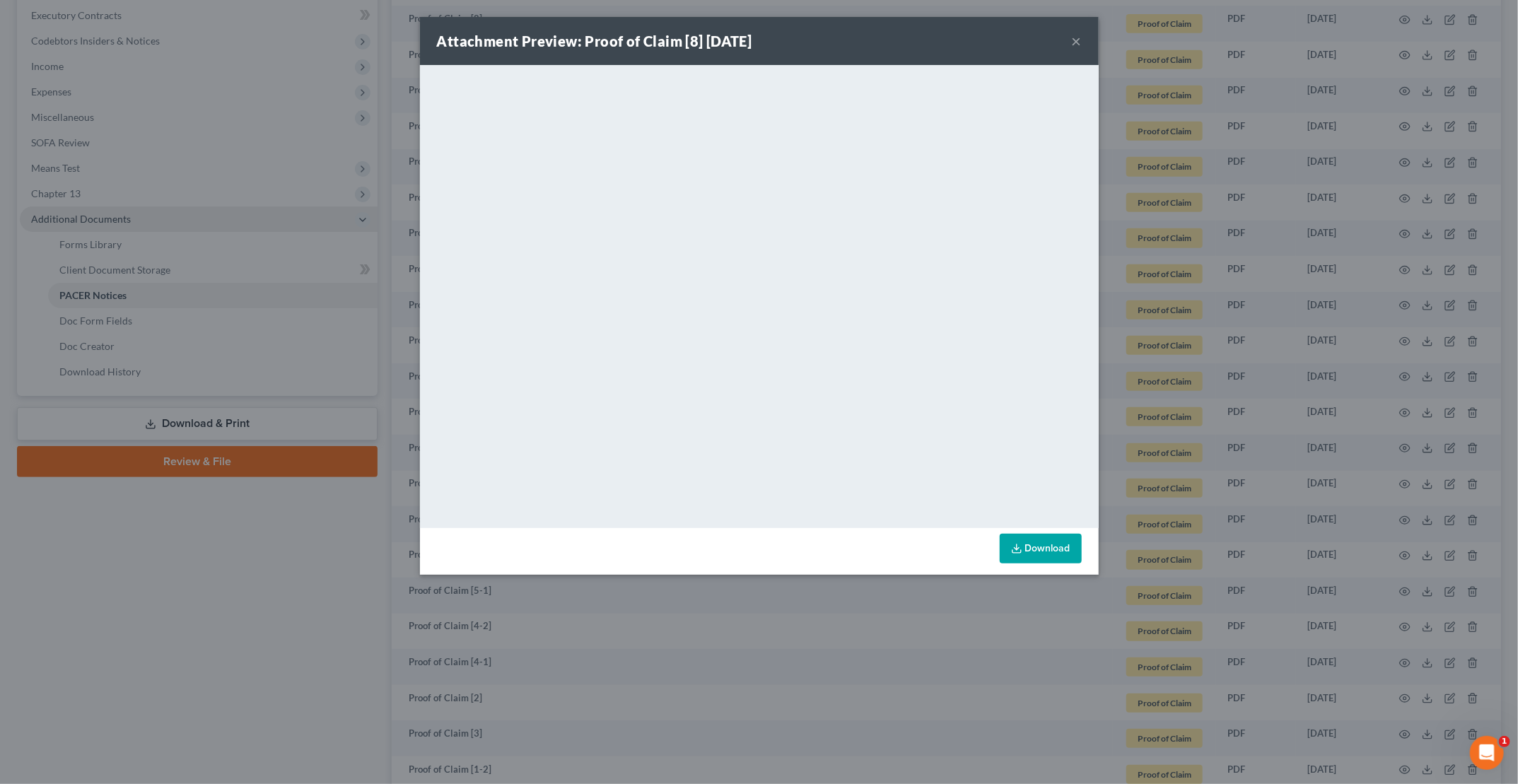
click at [1073, 37] on button "×" at bounding box center [1076, 41] width 10 height 17
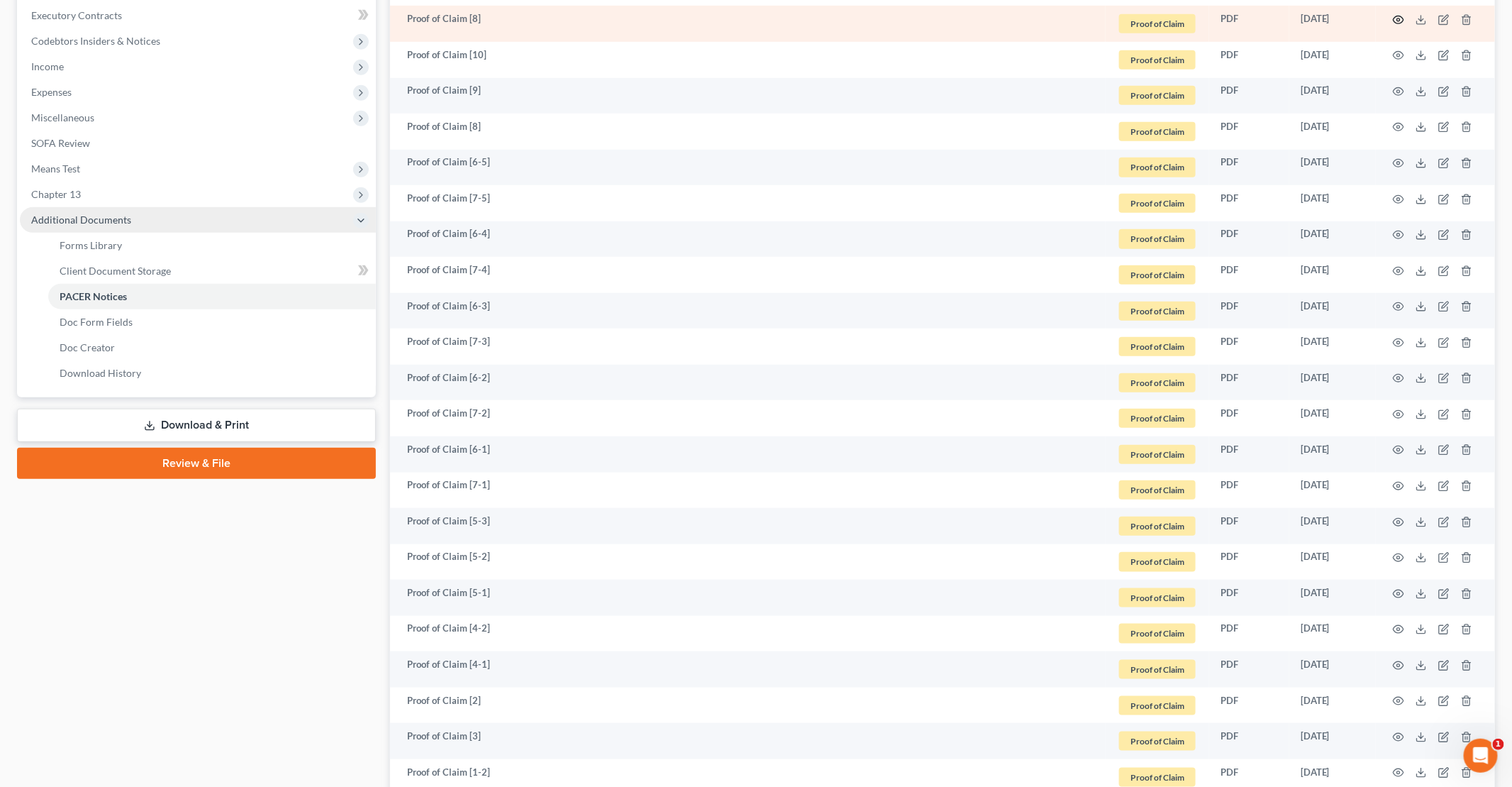
click at [1397, 21] on icon "button" at bounding box center [1399, 20] width 10 height 7
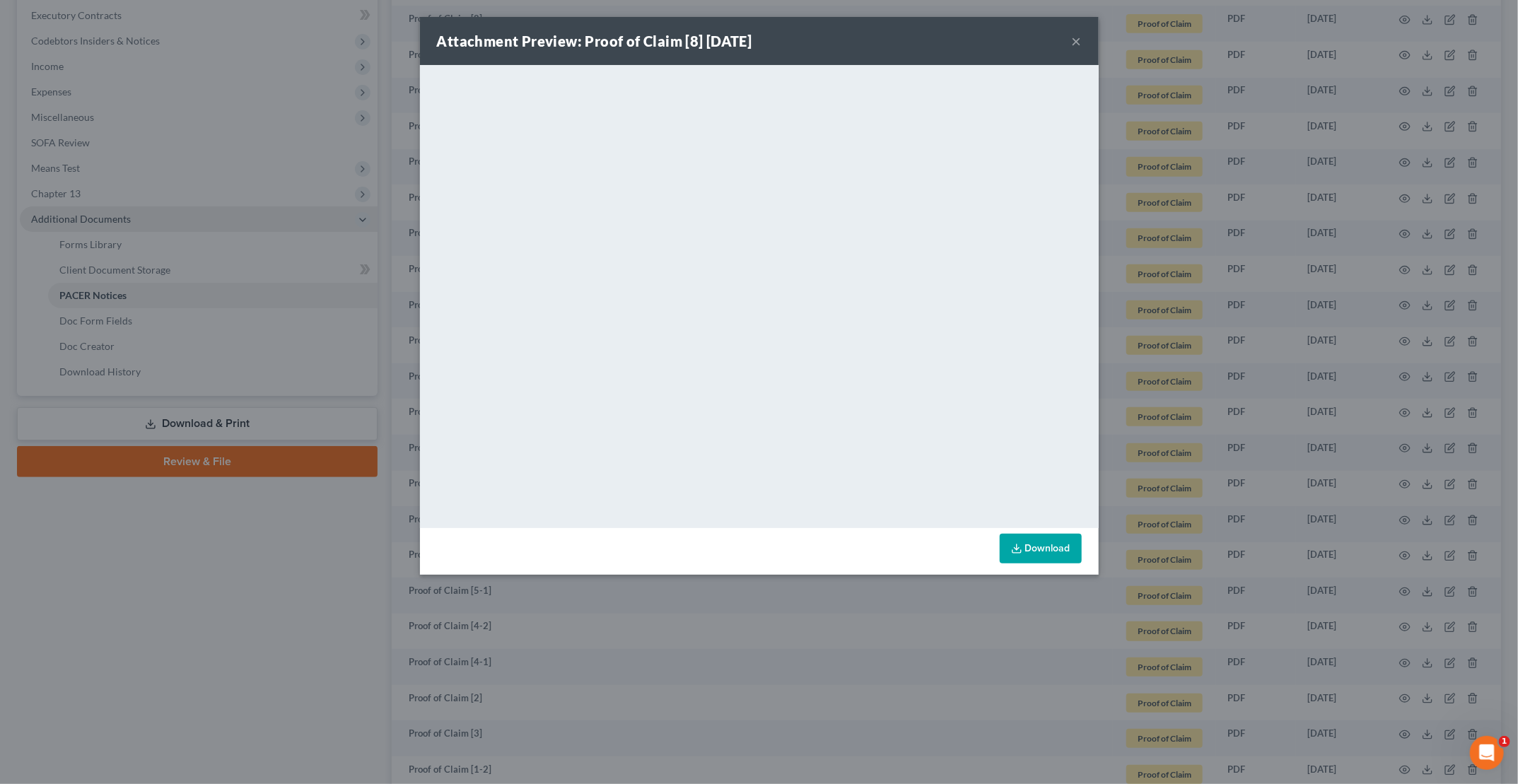
click at [1077, 39] on button "×" at bounding box center [1076, 41] width 10 height 17
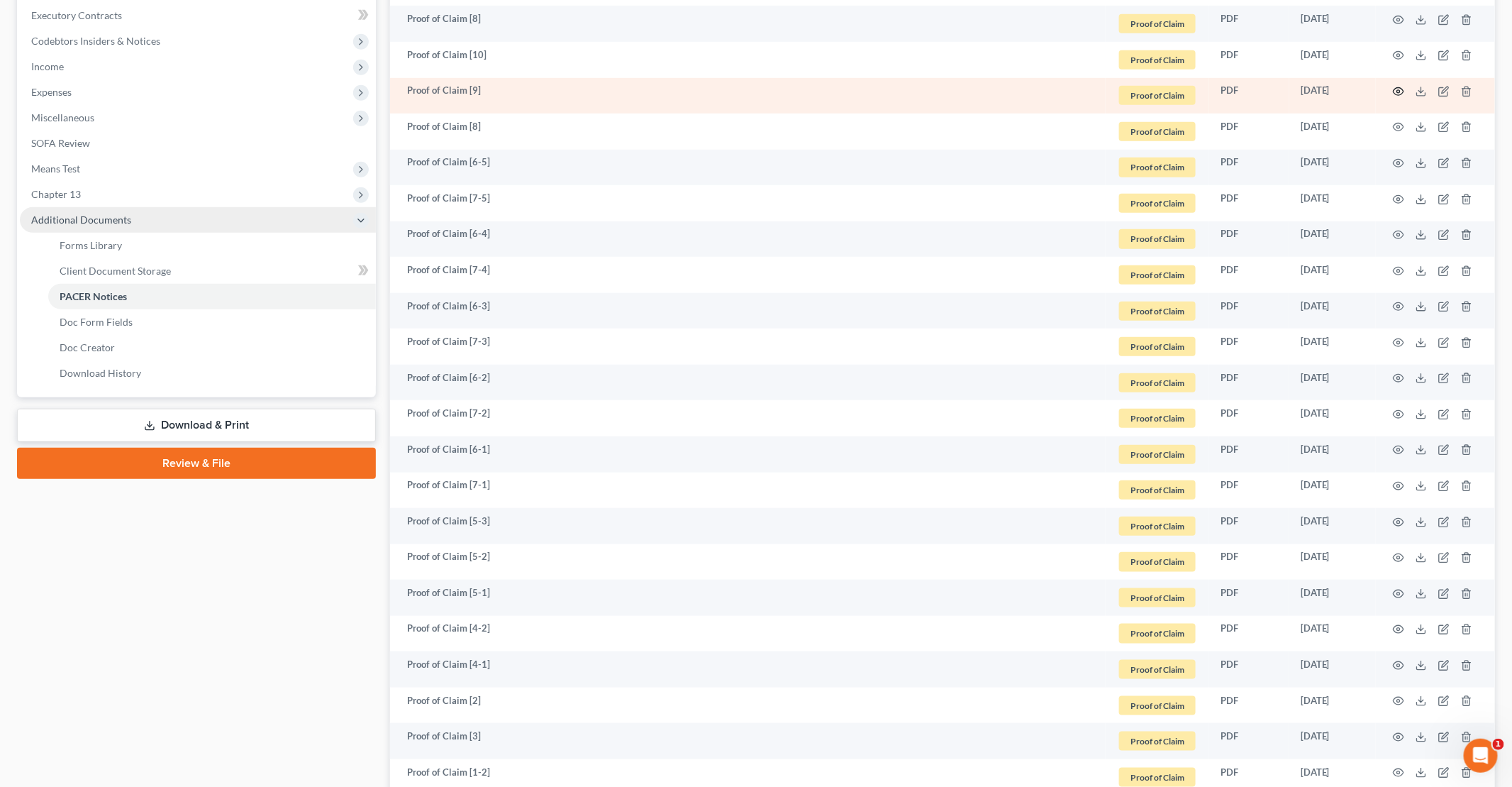
click at [1399, 90] on circle "button" at bounding box center [1399, 91] width 3 height 3
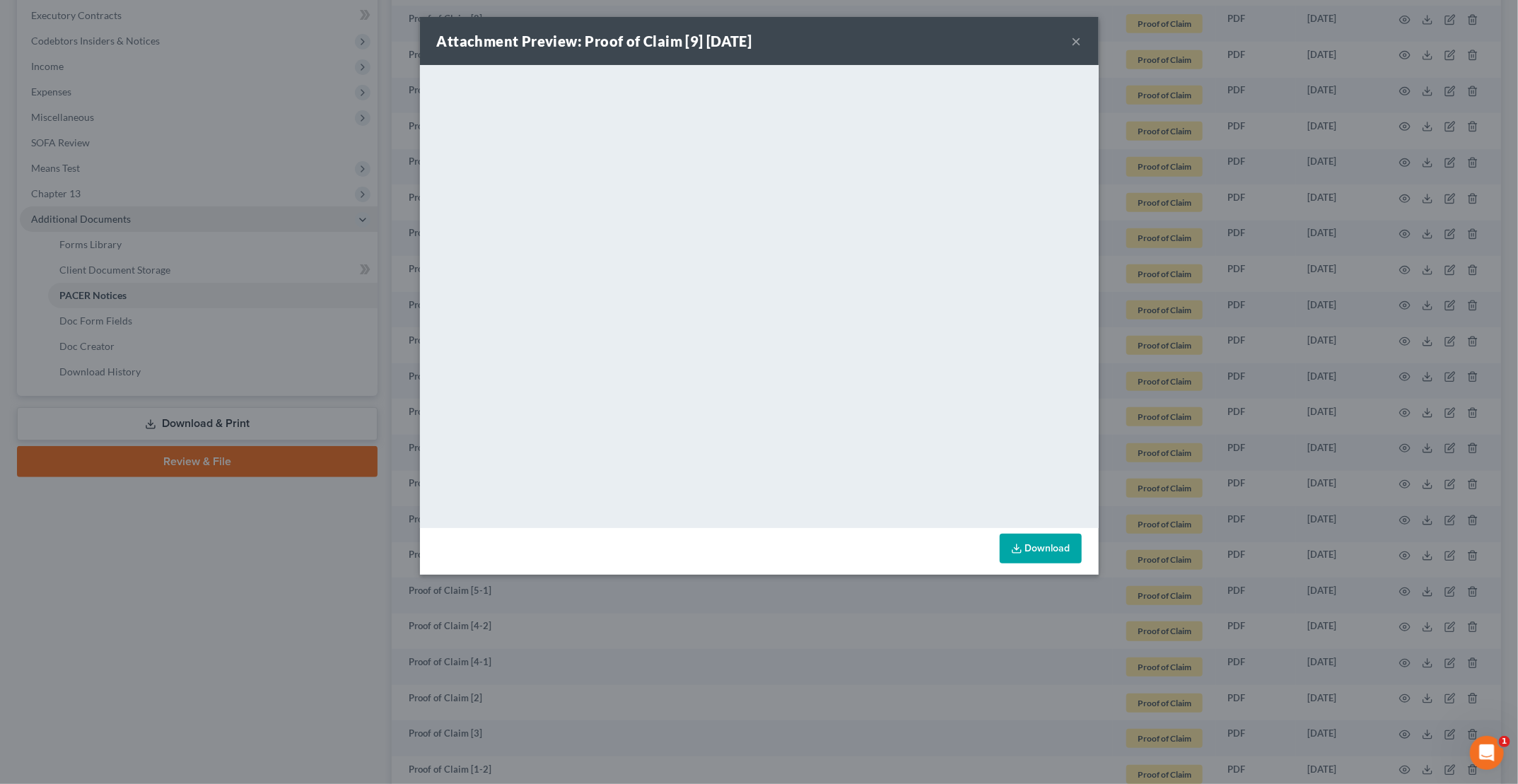
click at [1079, 40] on button "×" at bounding box center [1076, 41] width 10 height 17
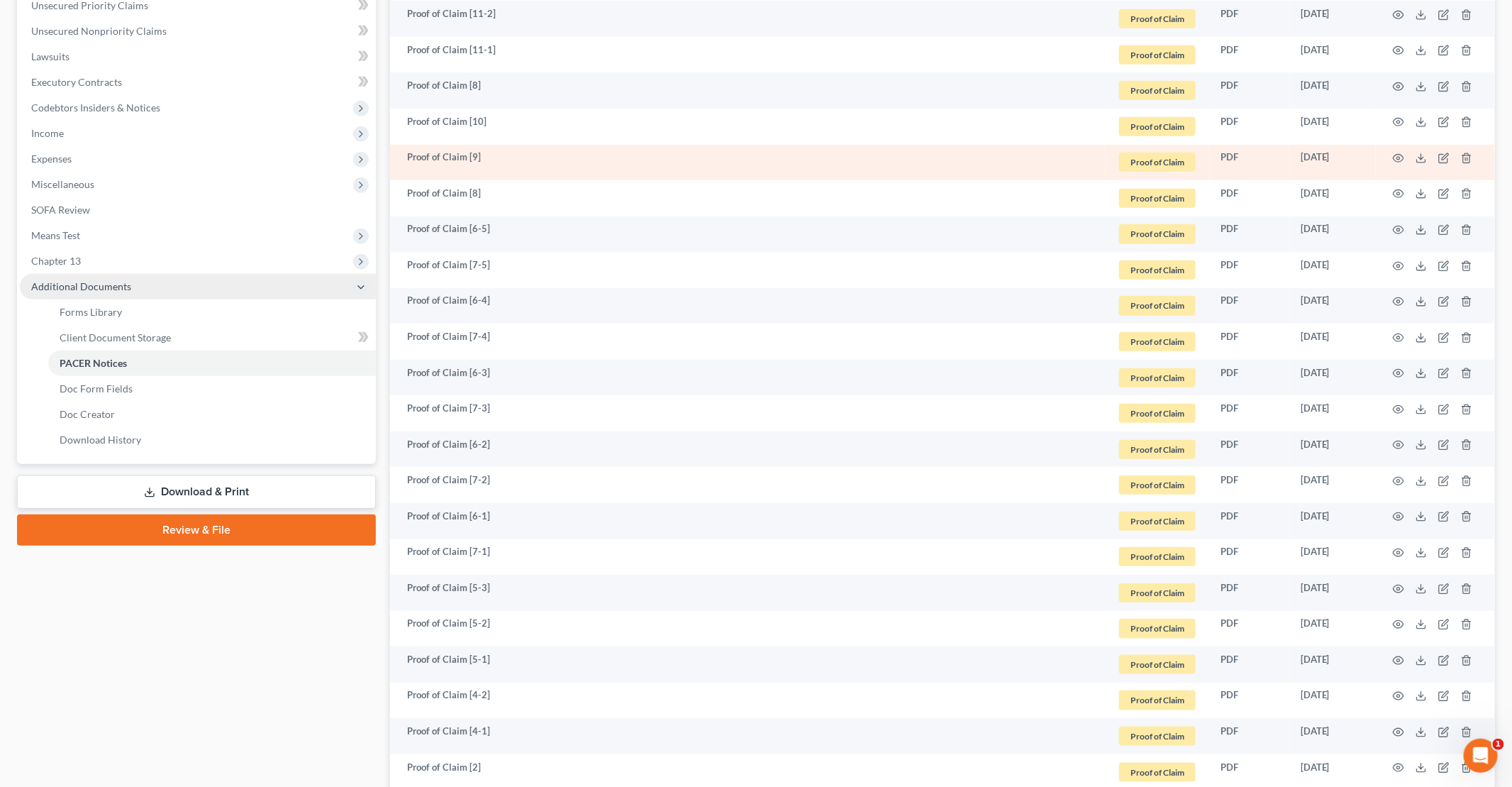
scroll to position [355, 0]
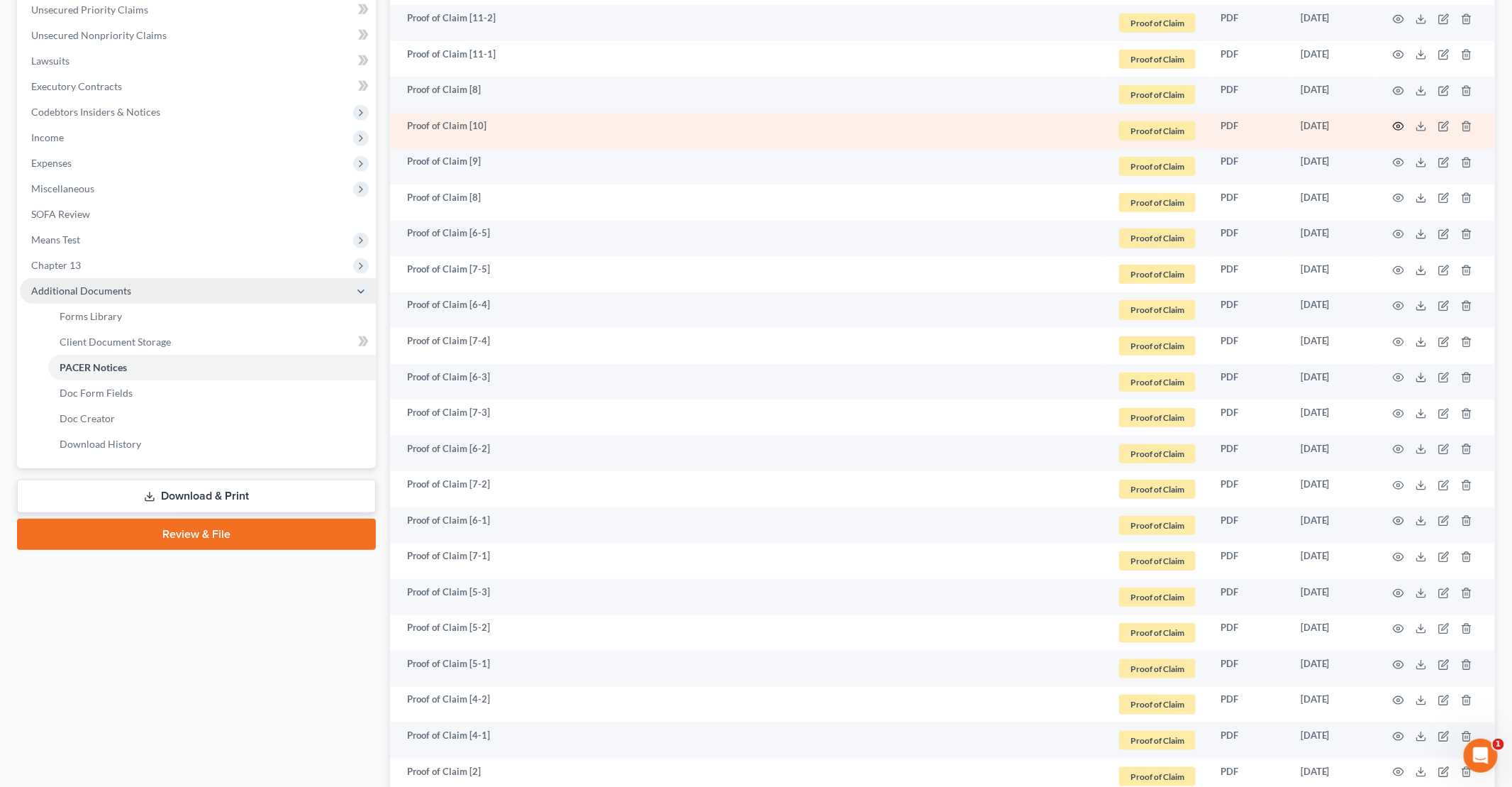
click at [1398, 125] on circle "button" at bounding box center [1399, 127] width 3 height 3
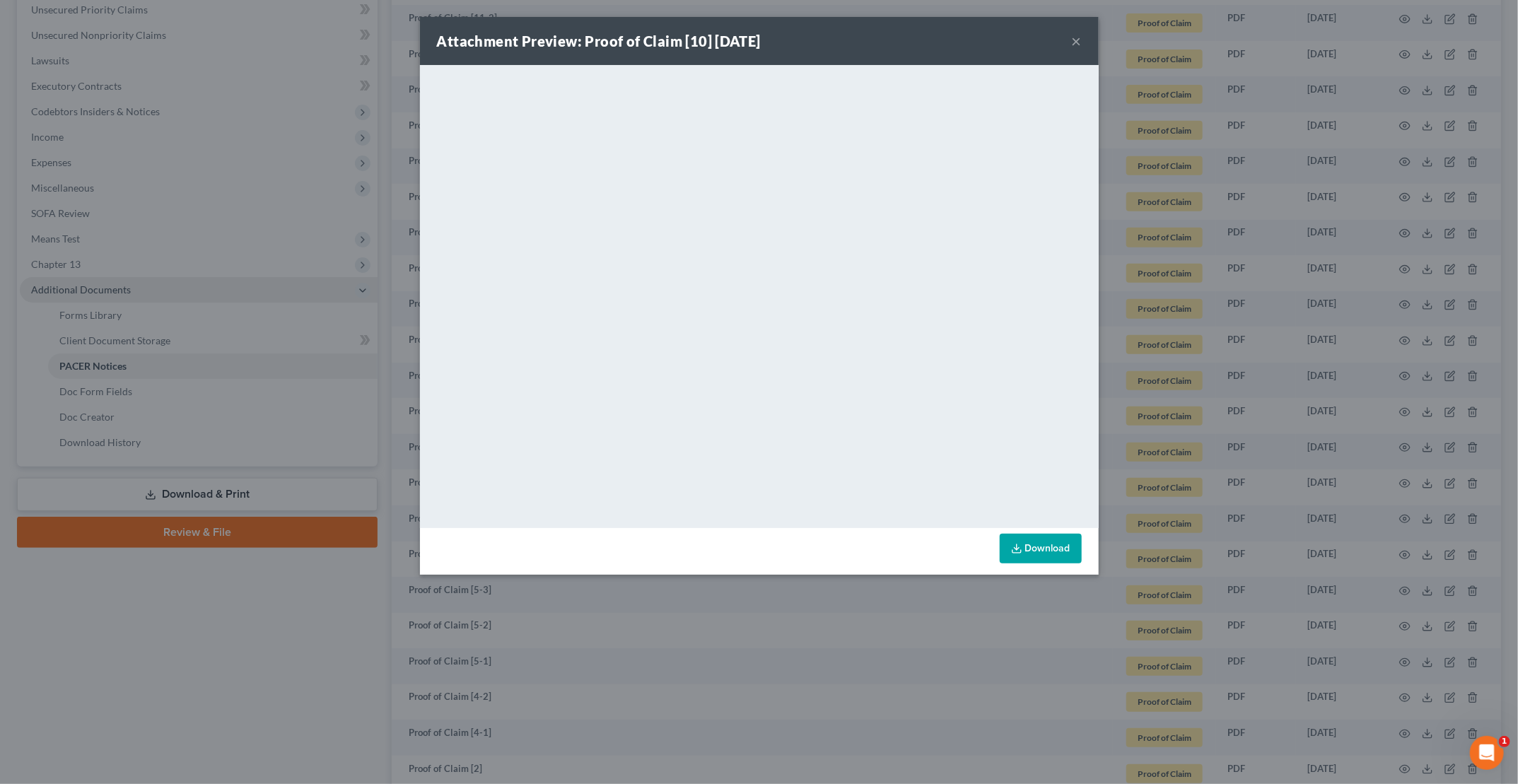
click at [1079, 43] on button "×" at bounding box center [1076, 41] width 10 height 17
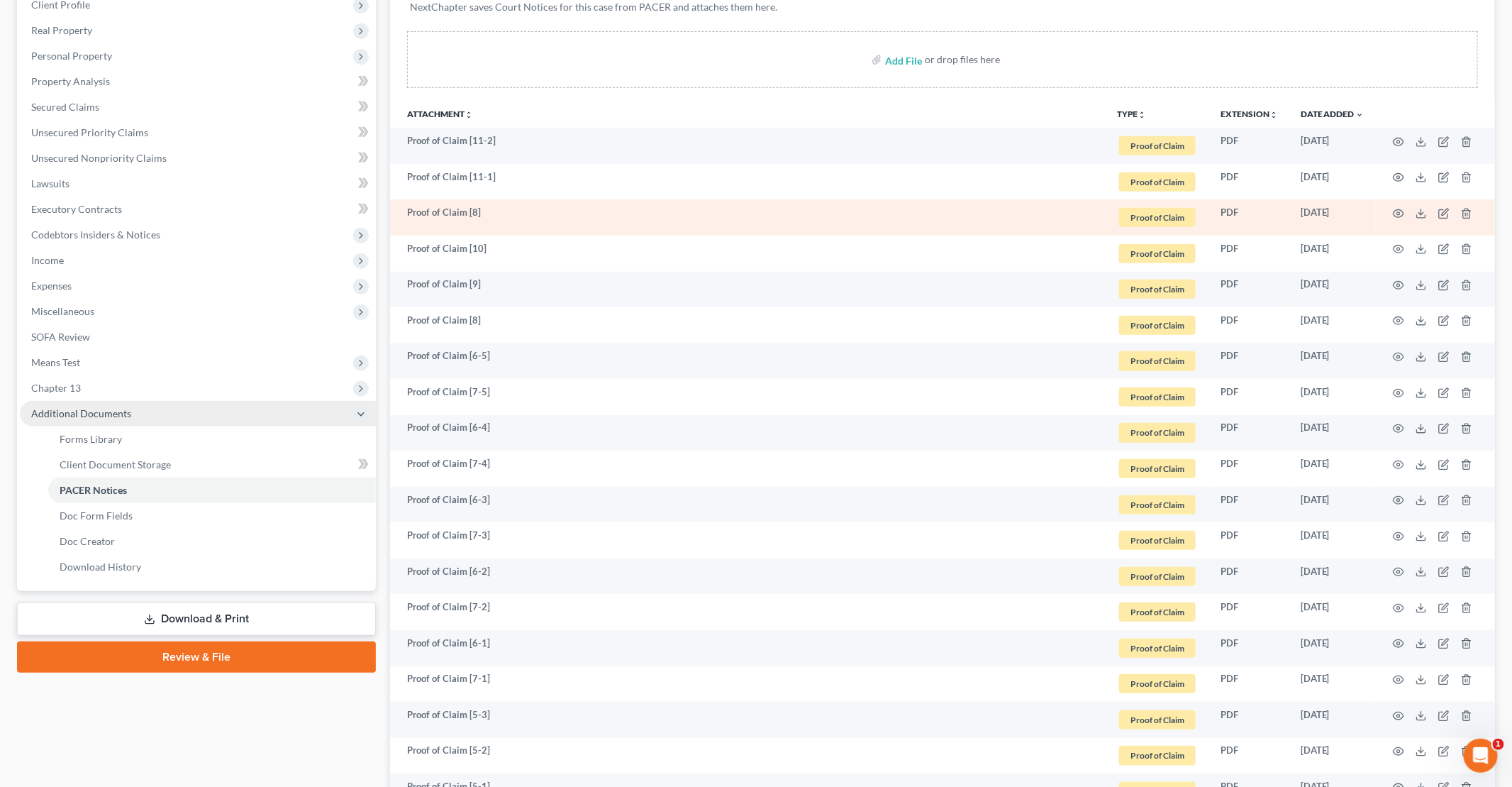
scroll to position [213, 0]
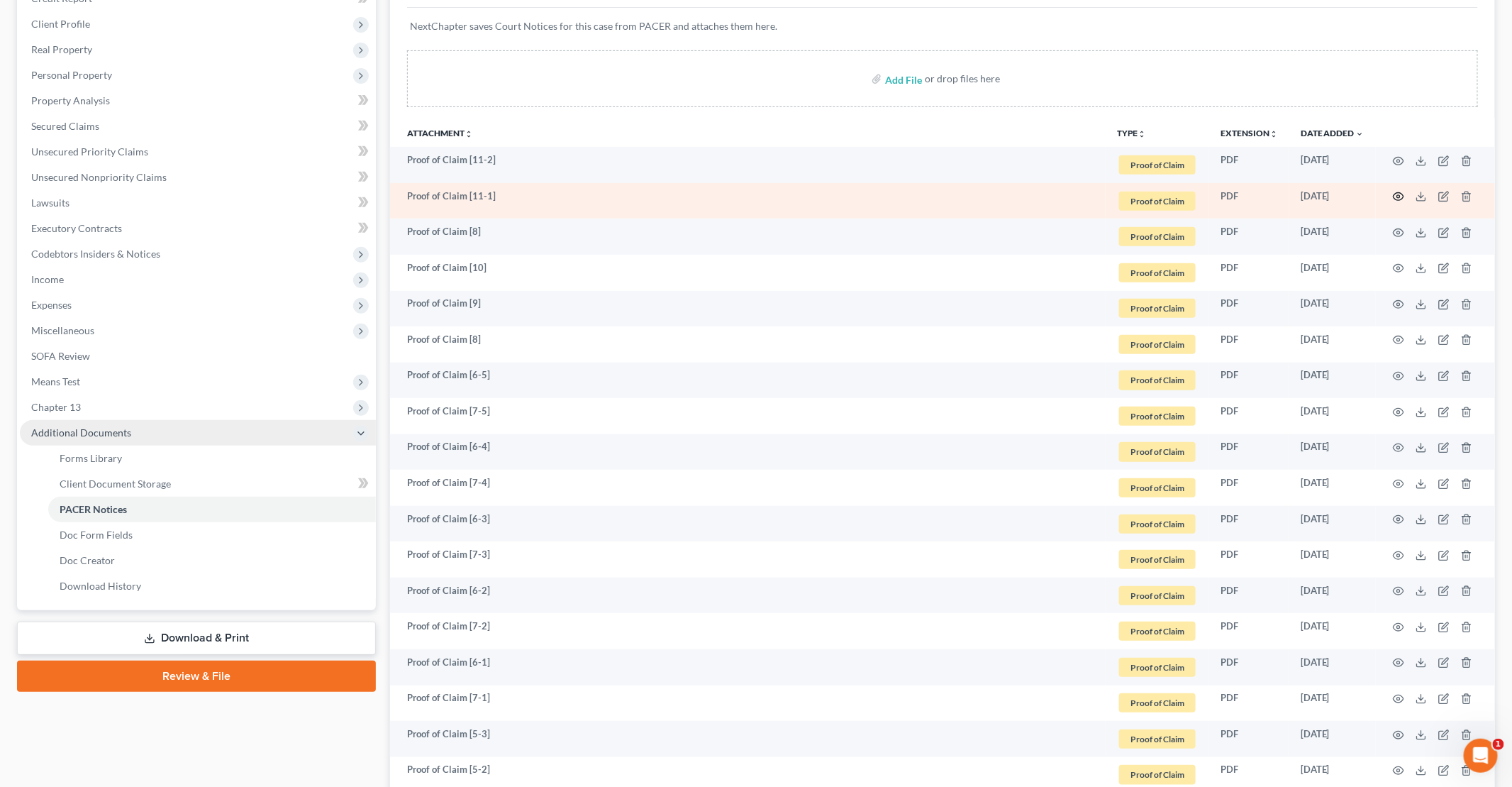
click at [1397, 193] on icon "button" at bounding box center [1398, 196] width 11 height 11
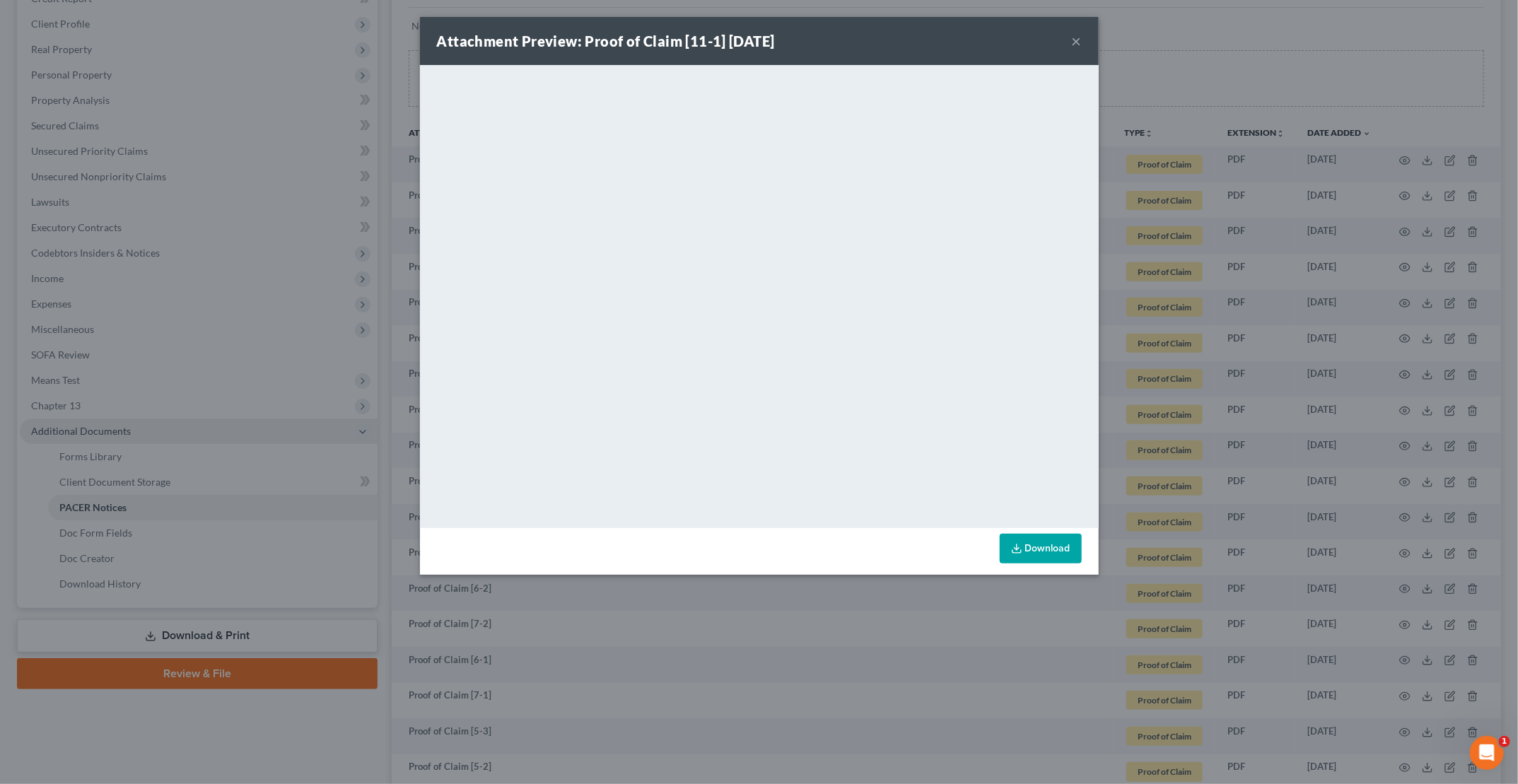
click at [1080, 38] on button "×" at bounding box center [1076, 41] width 10 height 17
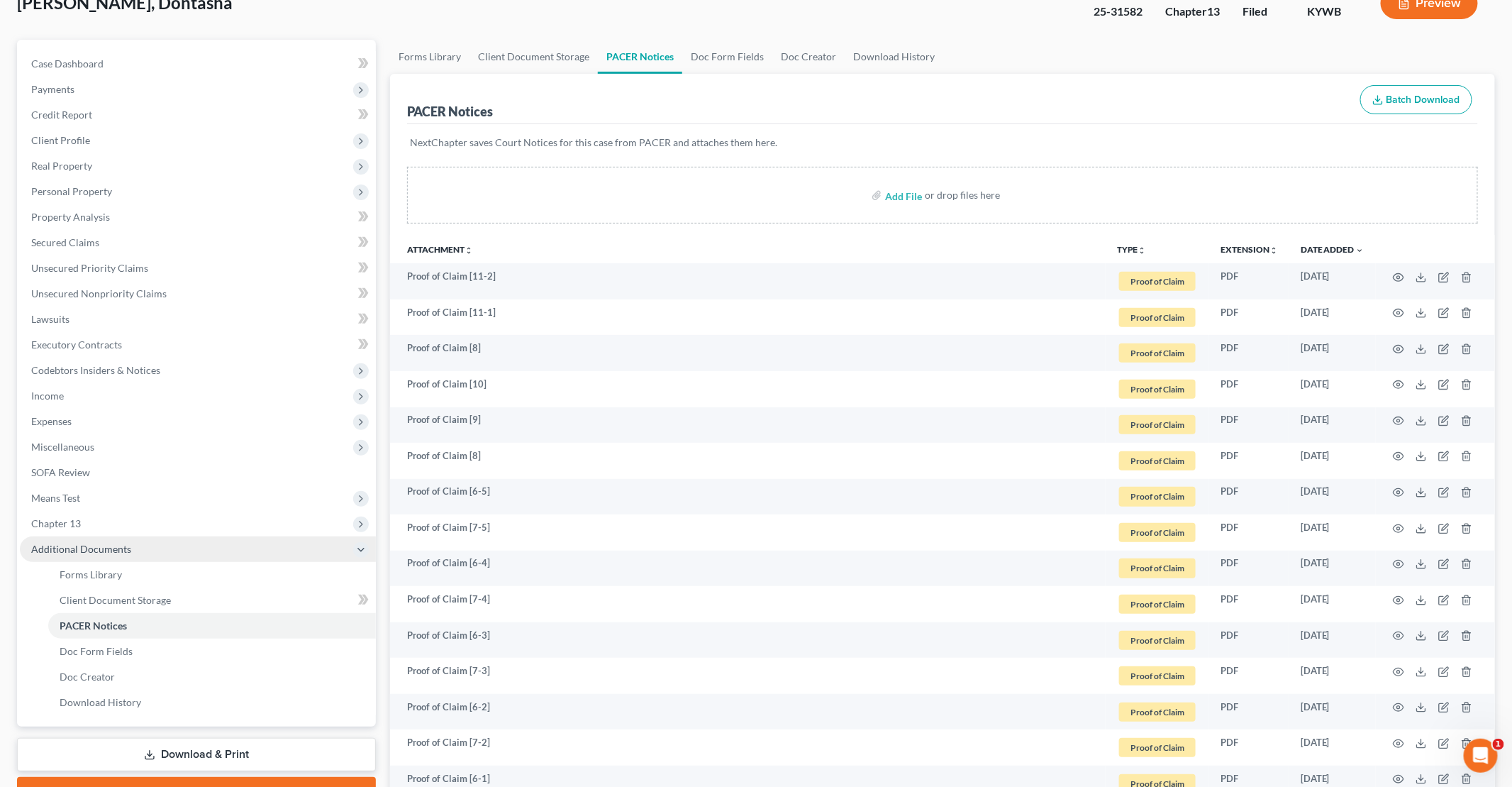
scroll to position [0, 0]
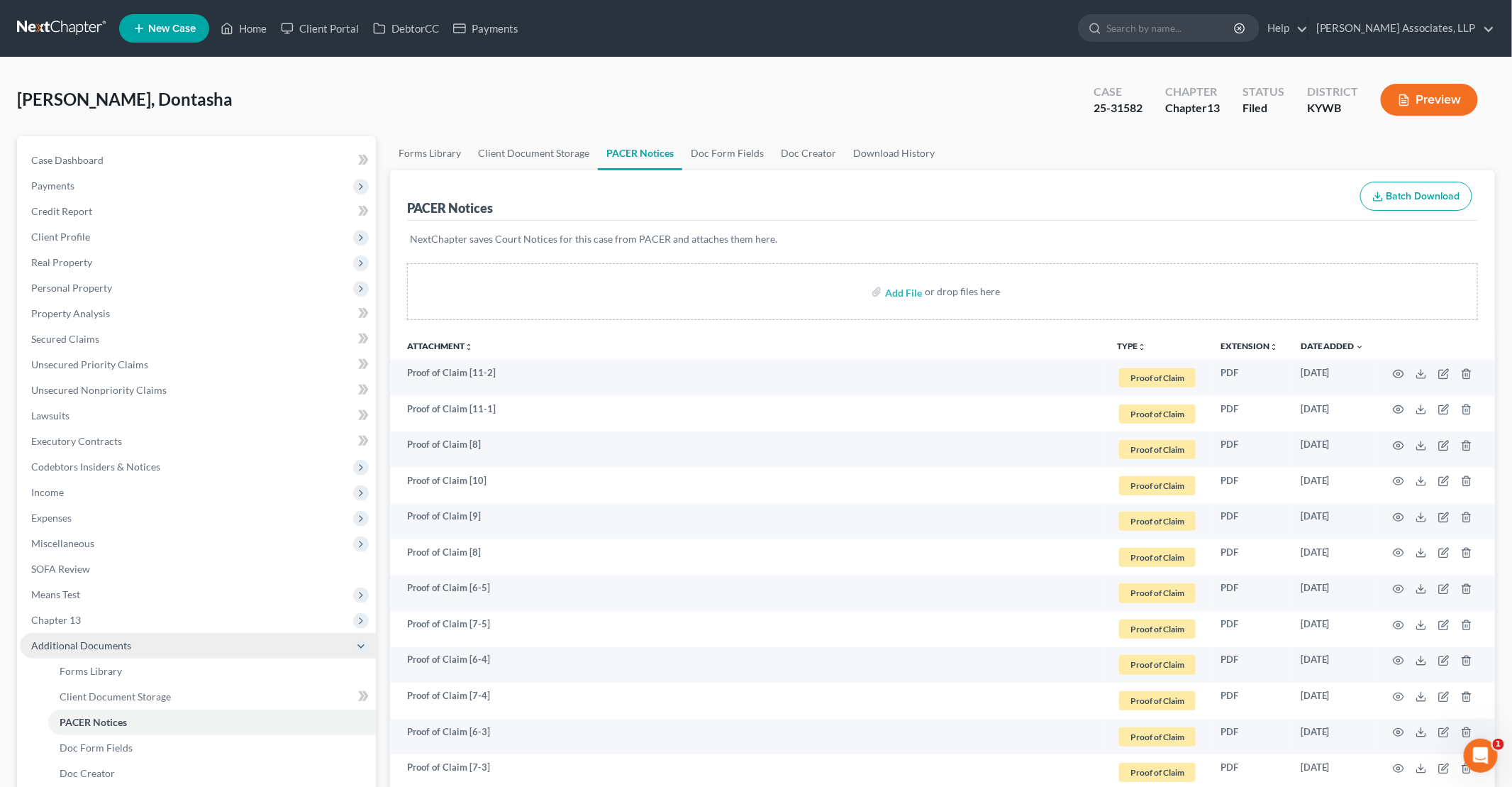
click at [1128, 343] on button "TYPE unfold_more" at bounding box center [1131, 346] width 29 height 9
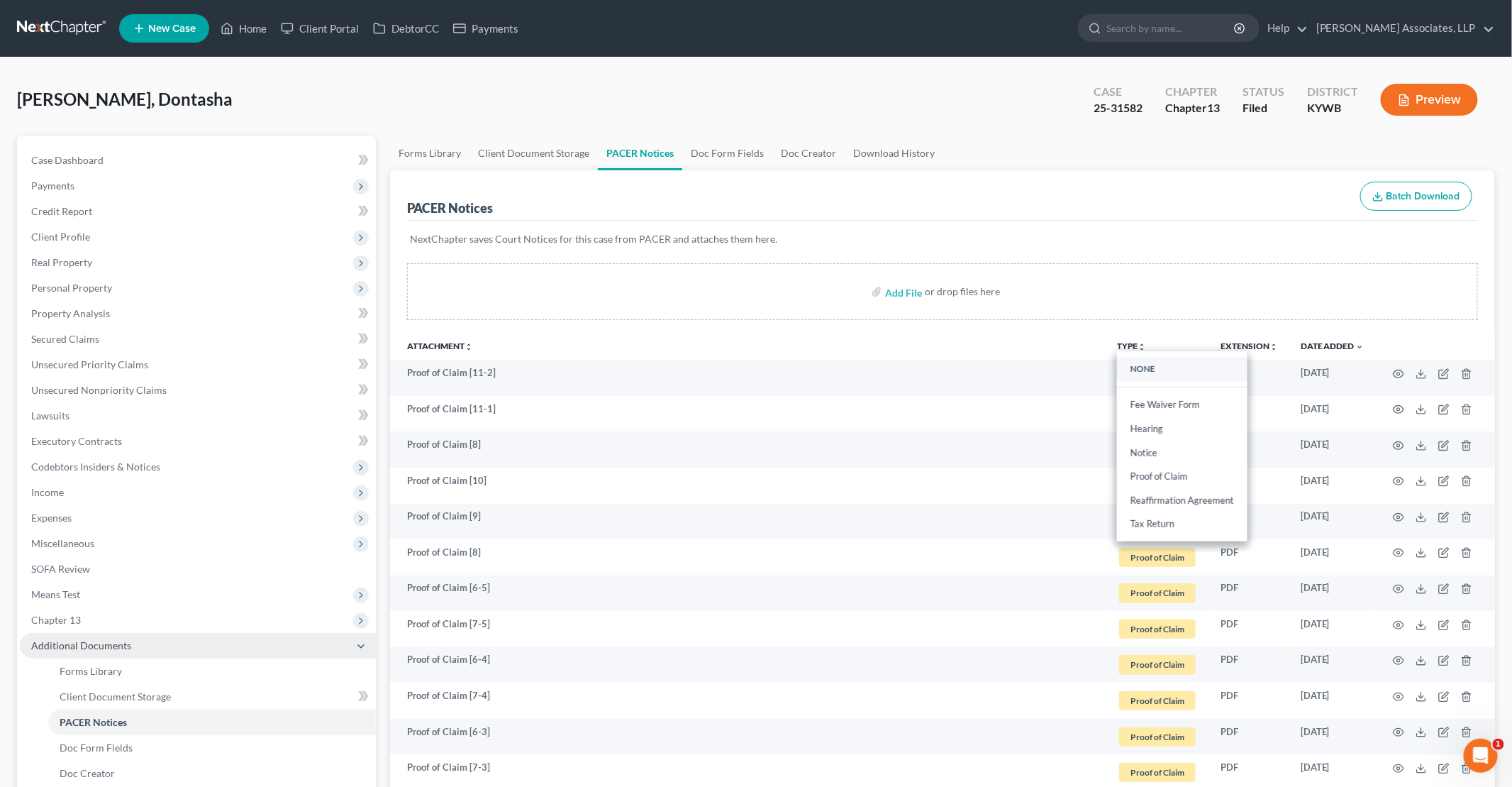
click at [1142, 366] on link "NONE" at bounding box center [1182, 369] width 130 height 24
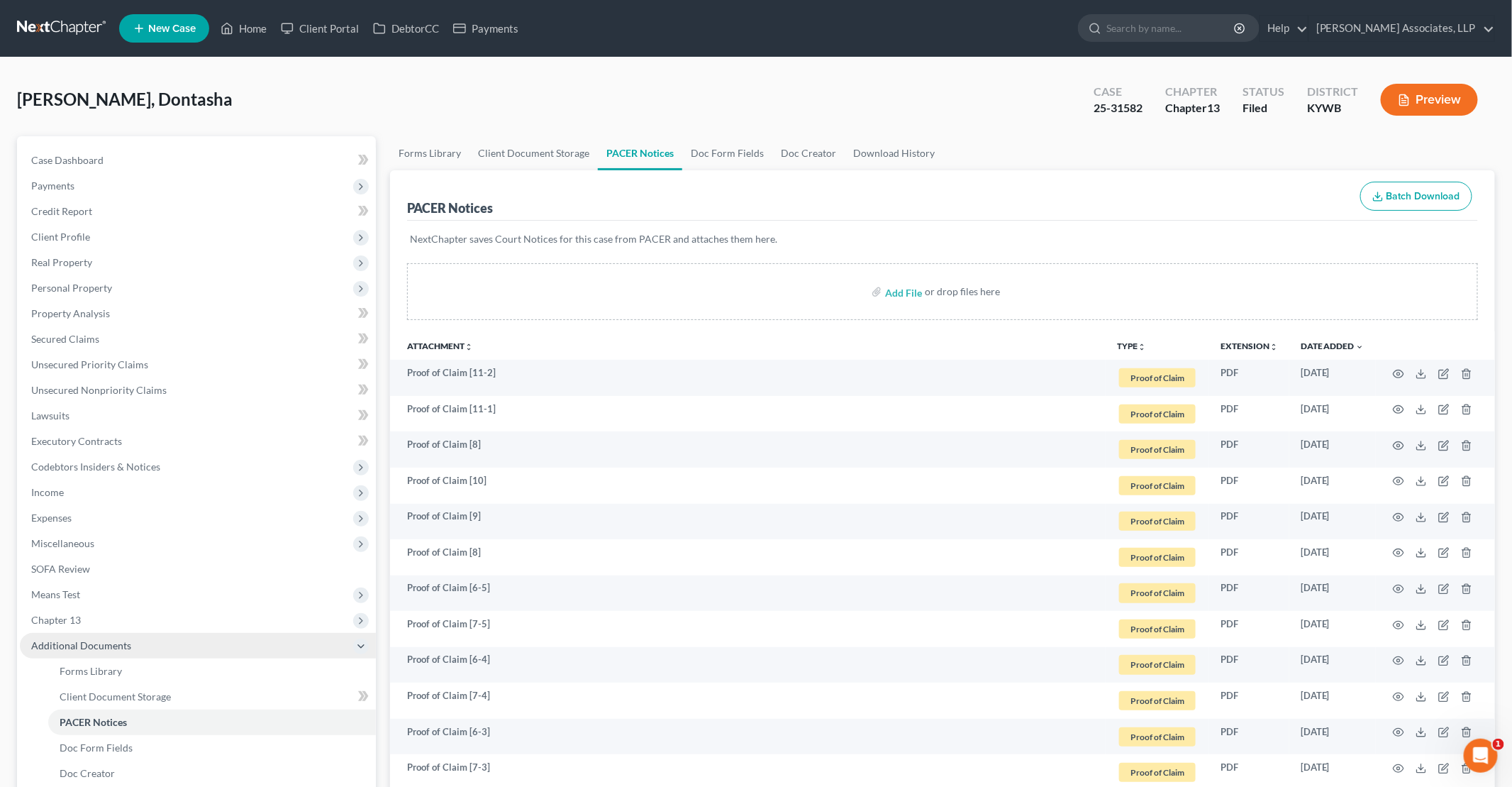
click at [1132, 344] on button "TYPE unfold_more" at bounding box center [1131, 346] width 29 height 9
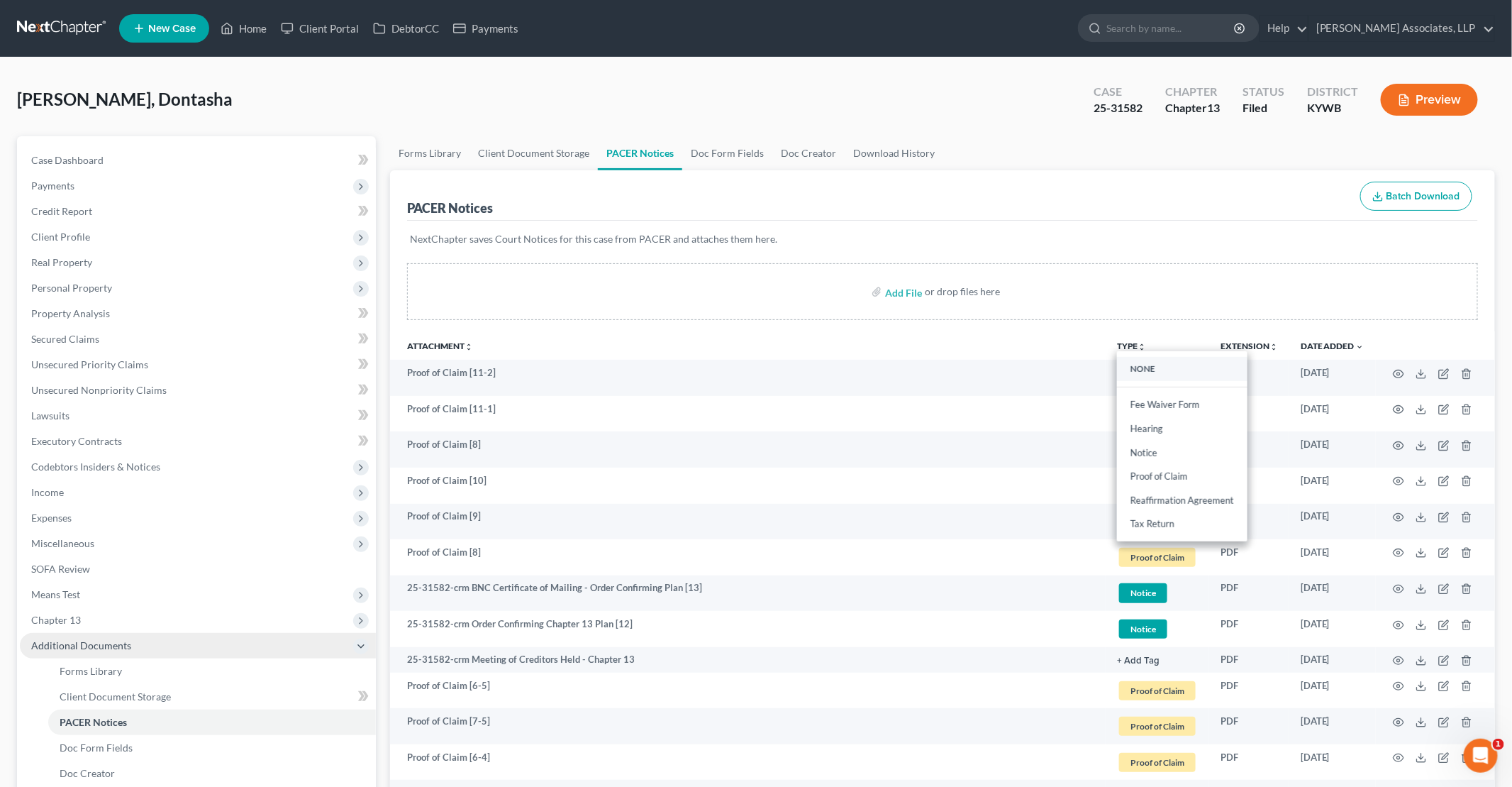
click at [1146, 366] on link "NONE" at bounding box center [1182, 369] width 130 height 24
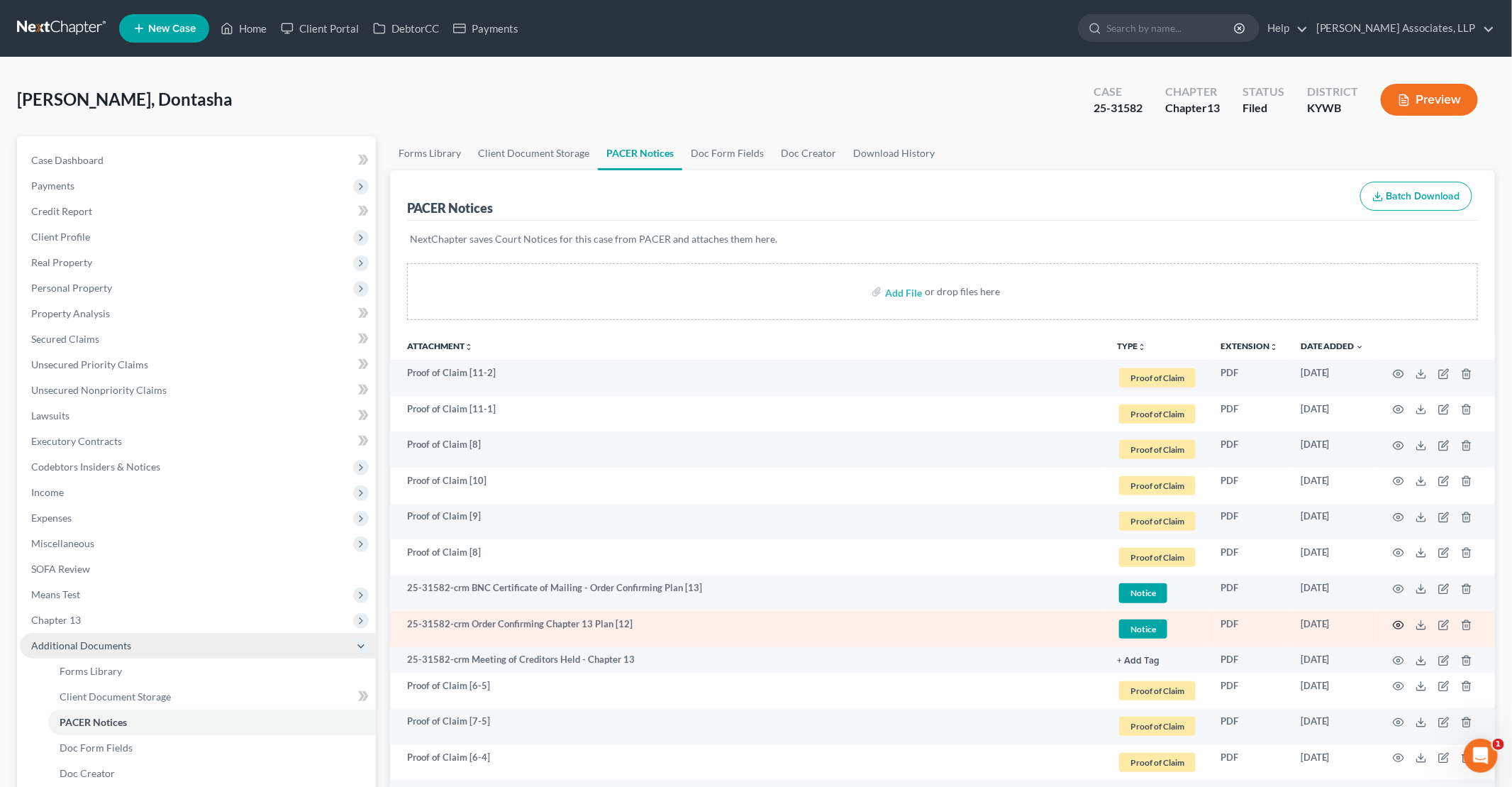
click at [1395, 619] on icon "button" at bounding box center [1398, 624] width 11 height 11
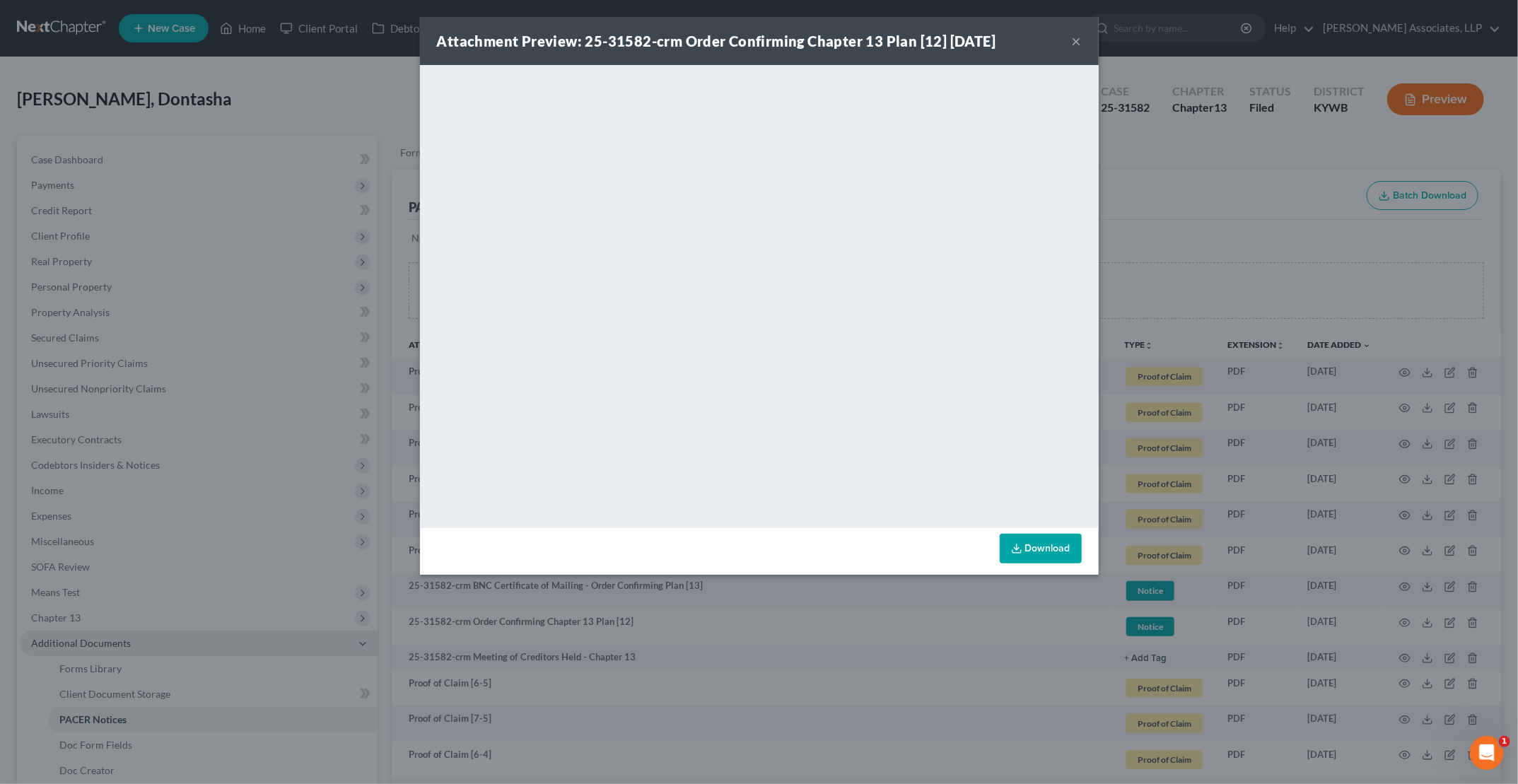
click at [1080, 38] on button "×" at bounding box center [1076, 41] width 10 height 17
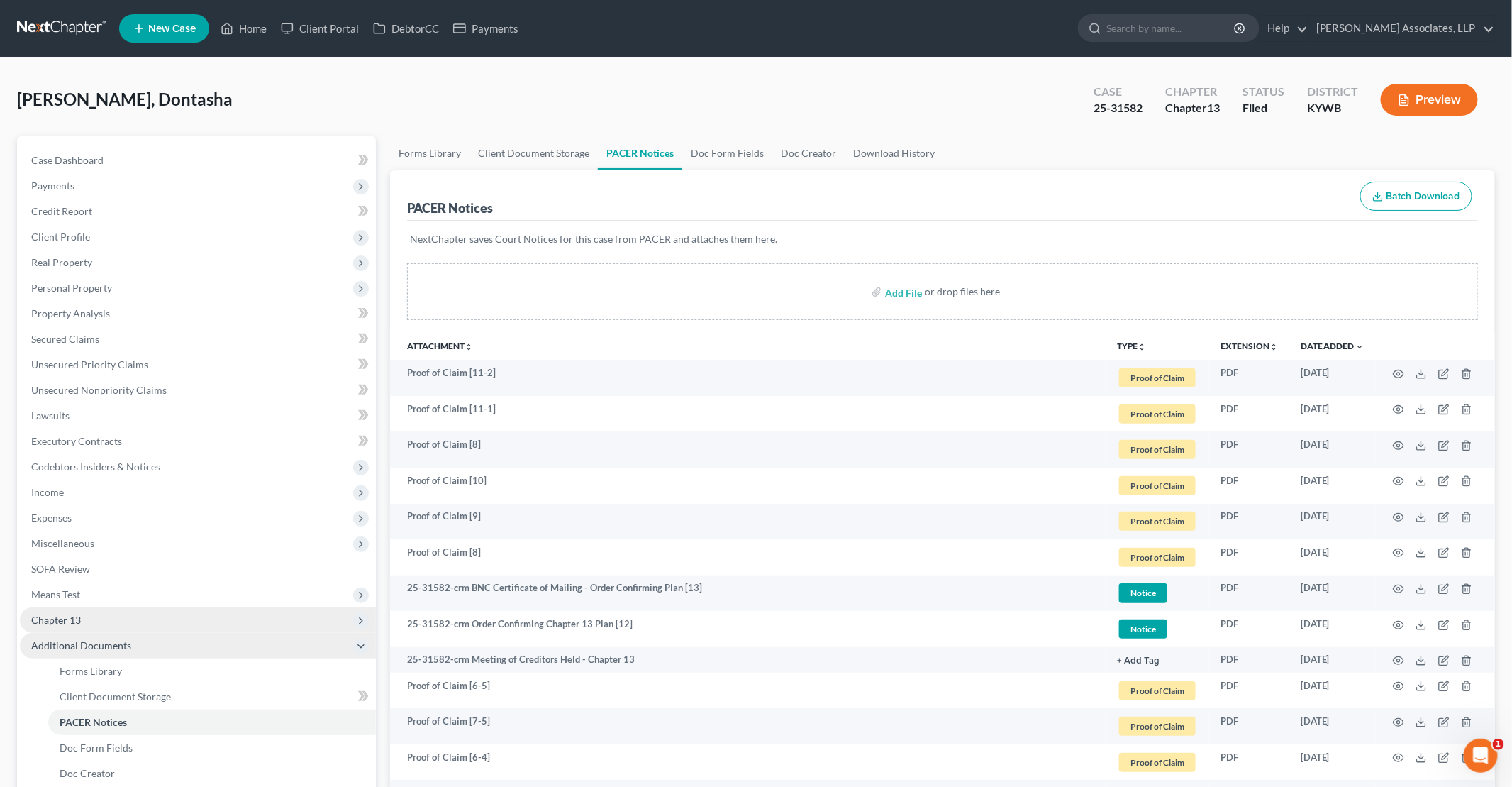
click at [97, 621] on span "Chapter 13" at bounding box center [198, 620] width 356 height 25
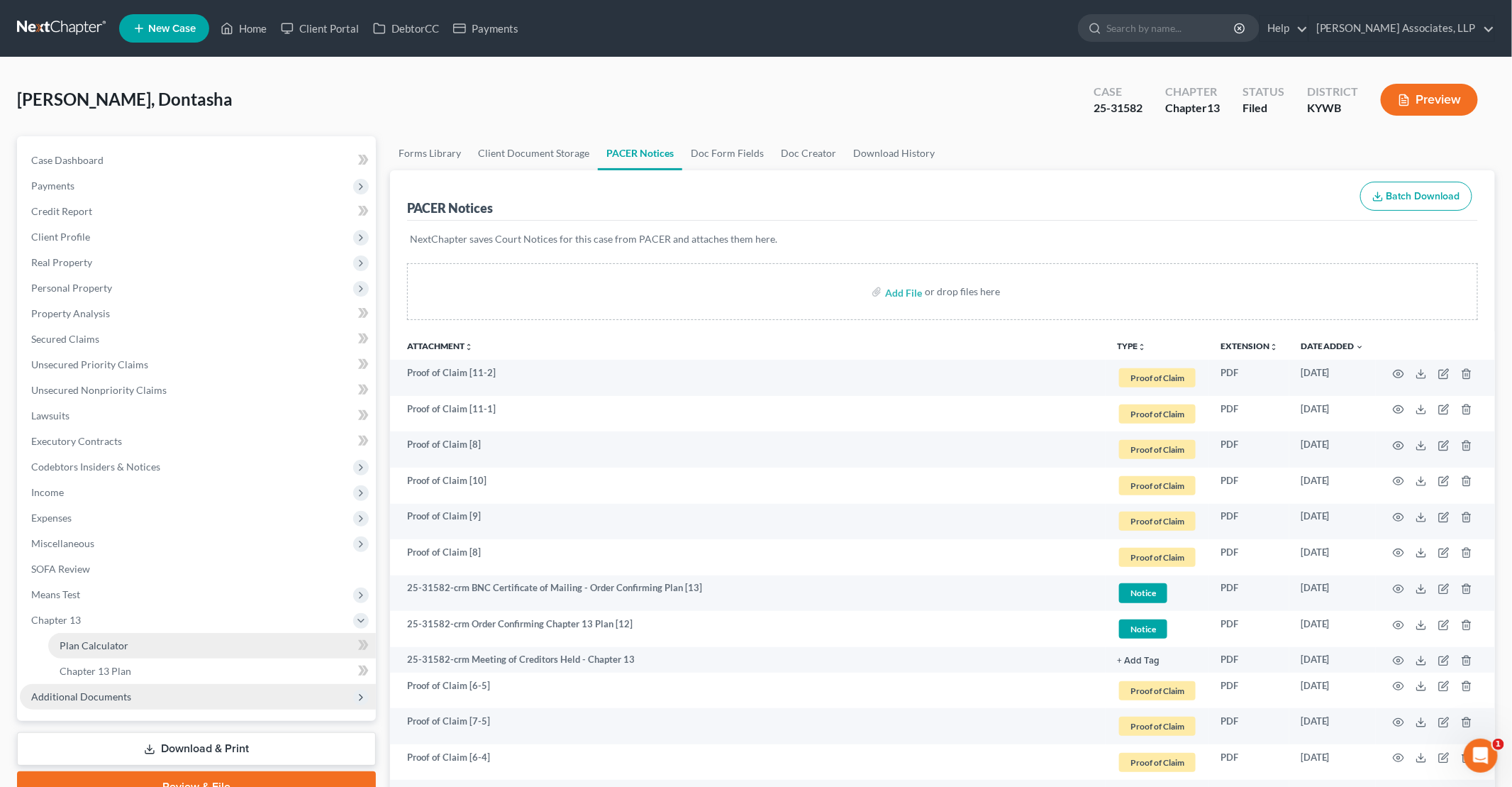
click at [115, 645] on span "Plan Calculator" at bounding box center [94, 645] width 69 height 12
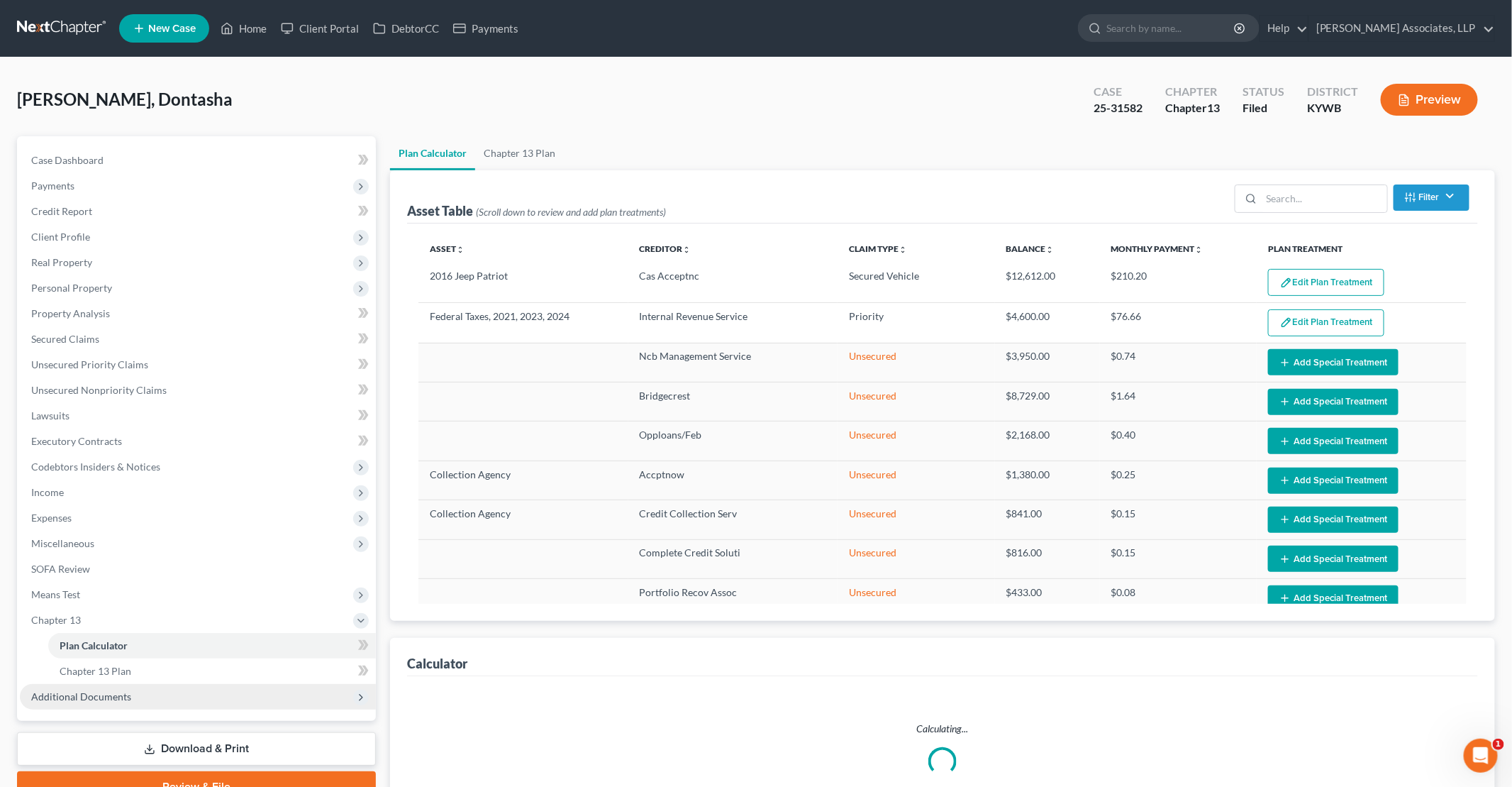
select select "59"
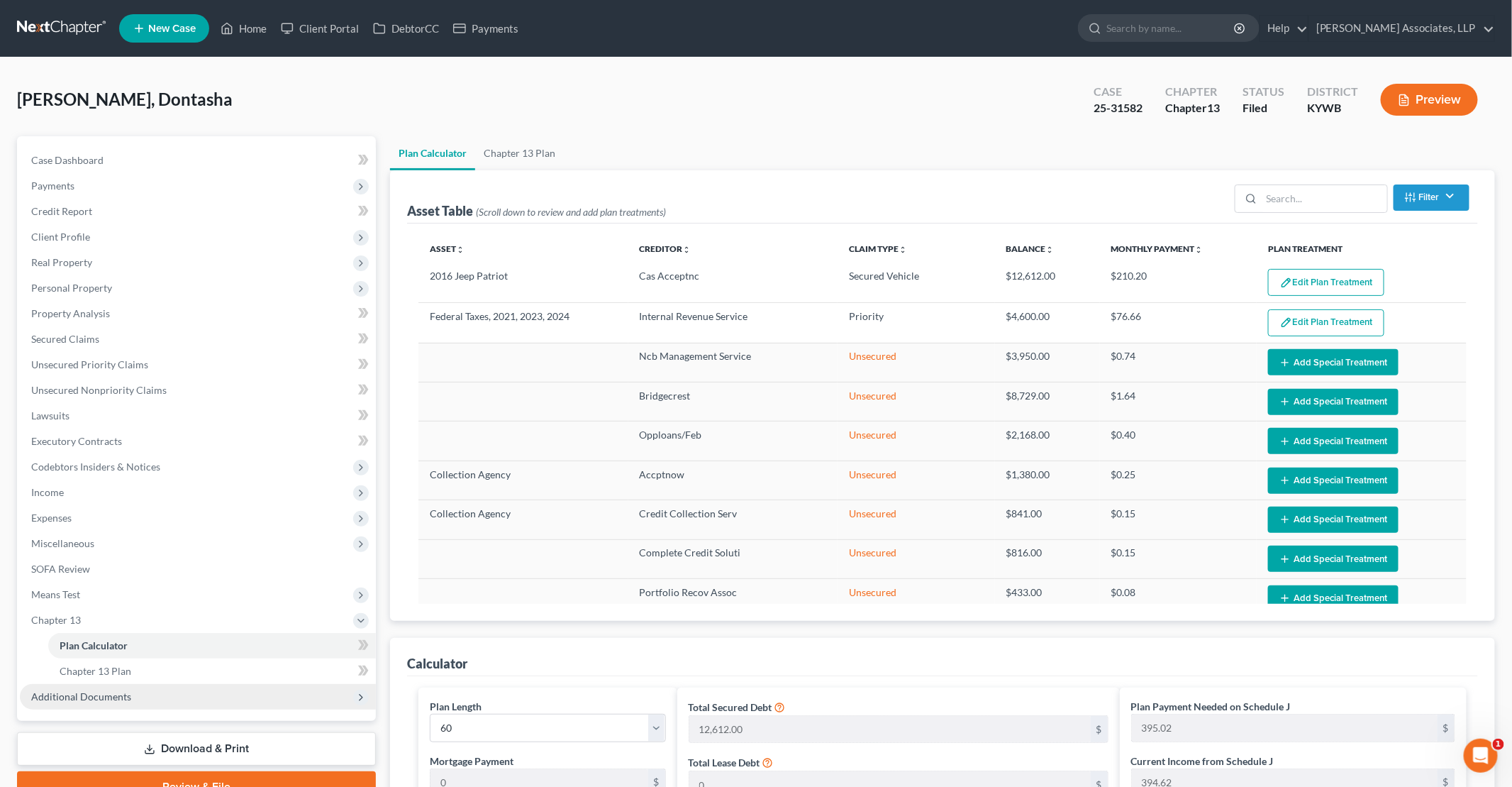
click at [80, 697] on span "Additional Documents" at bounding box center [81, 696] width 100 height 12
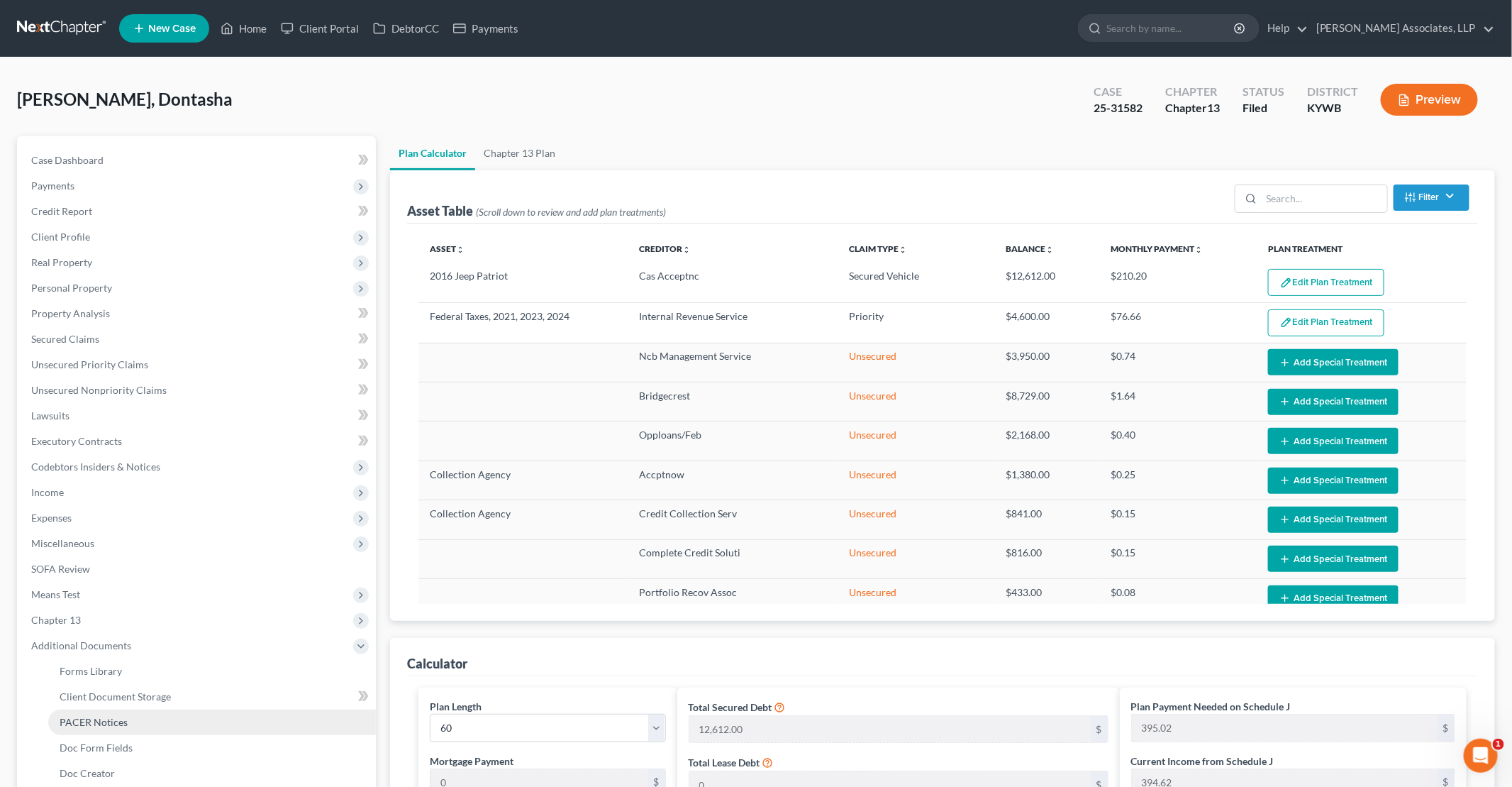
click at [91, 724] on span "PACER Notices" at bounding box center [94, 722] width 68 height 12
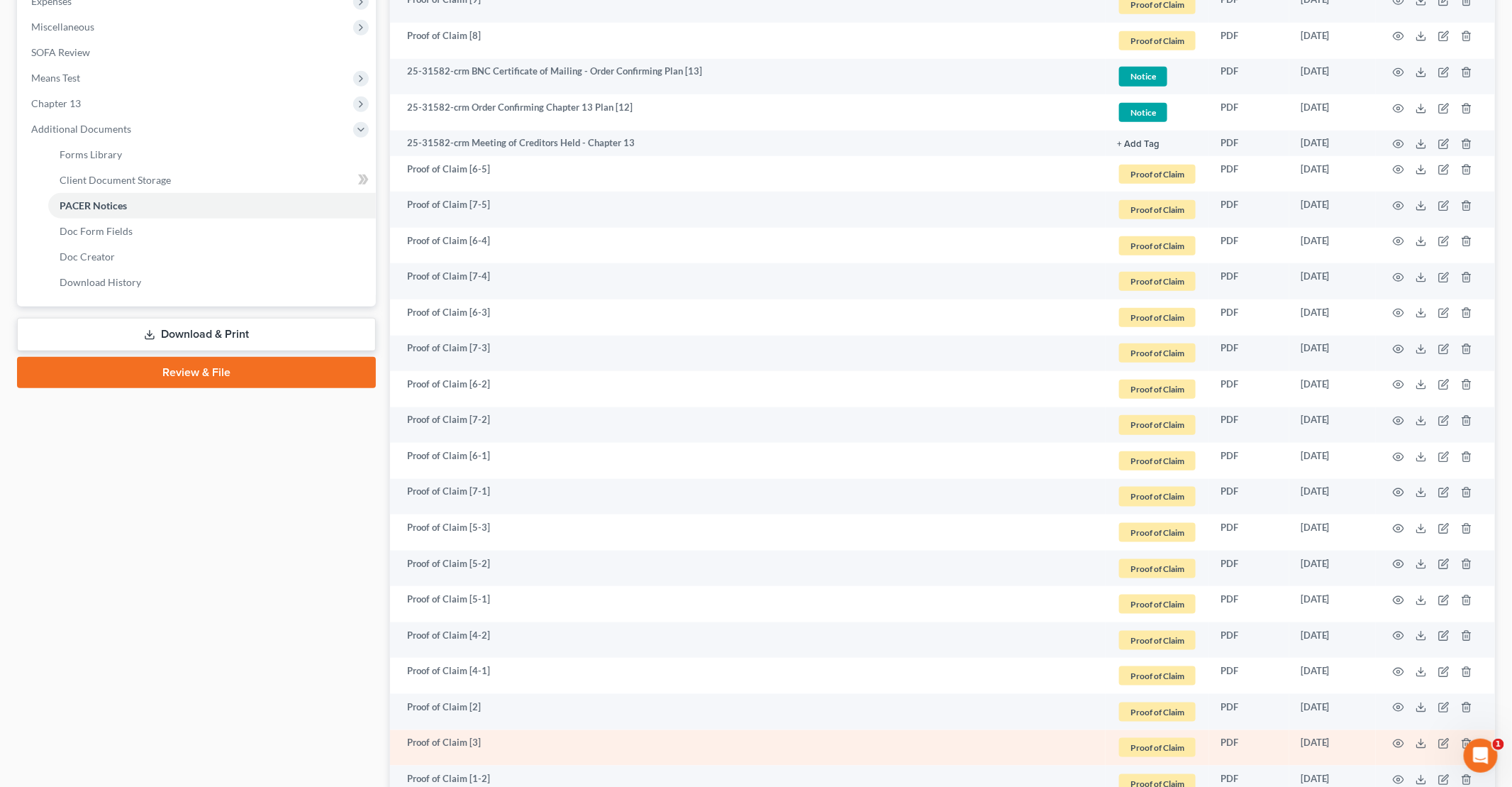
scroll to position [567, 0]
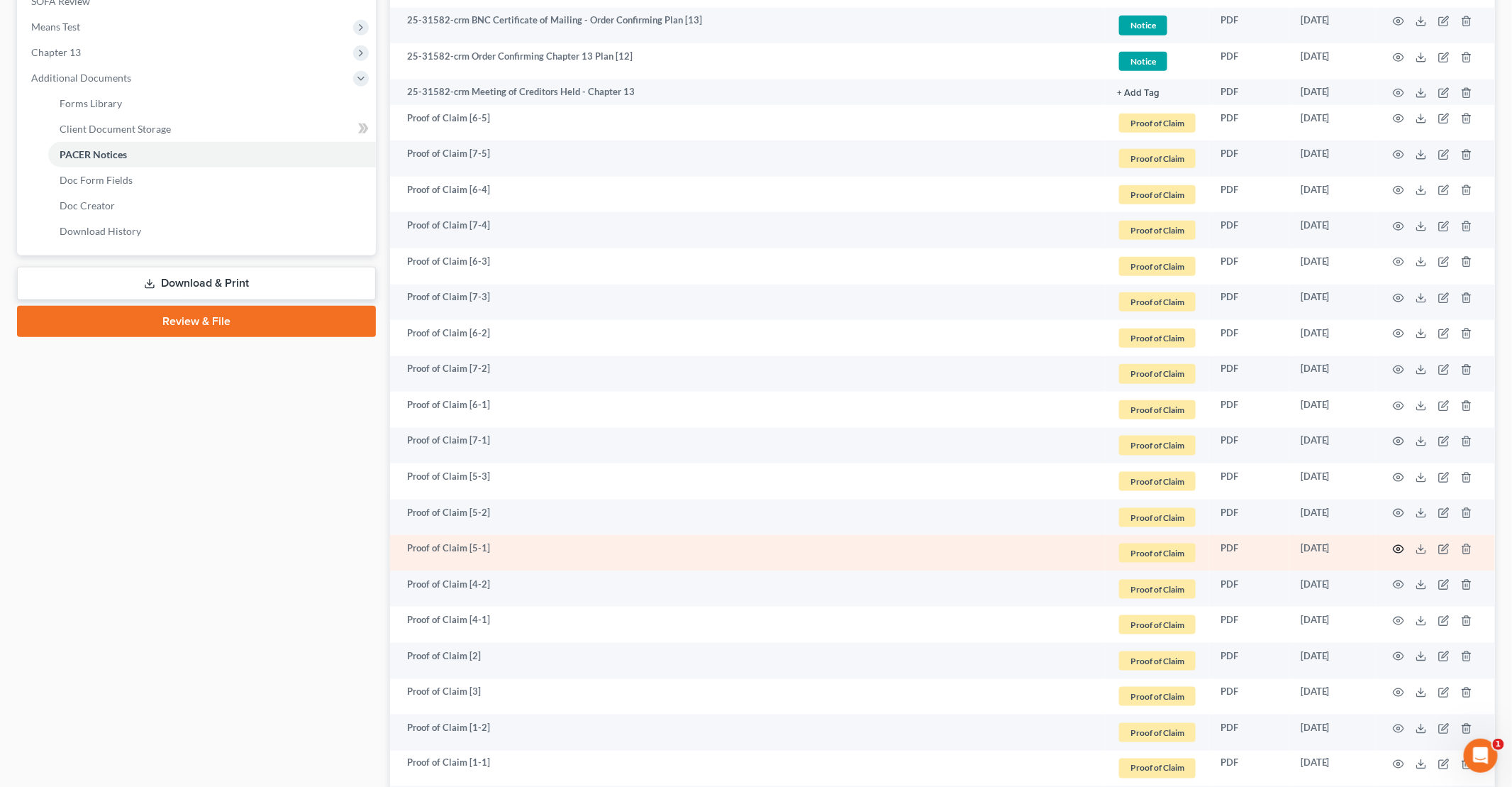
click at [1400, 548] on circle "button" at bounding box center [1399, 549] width 3 height 3
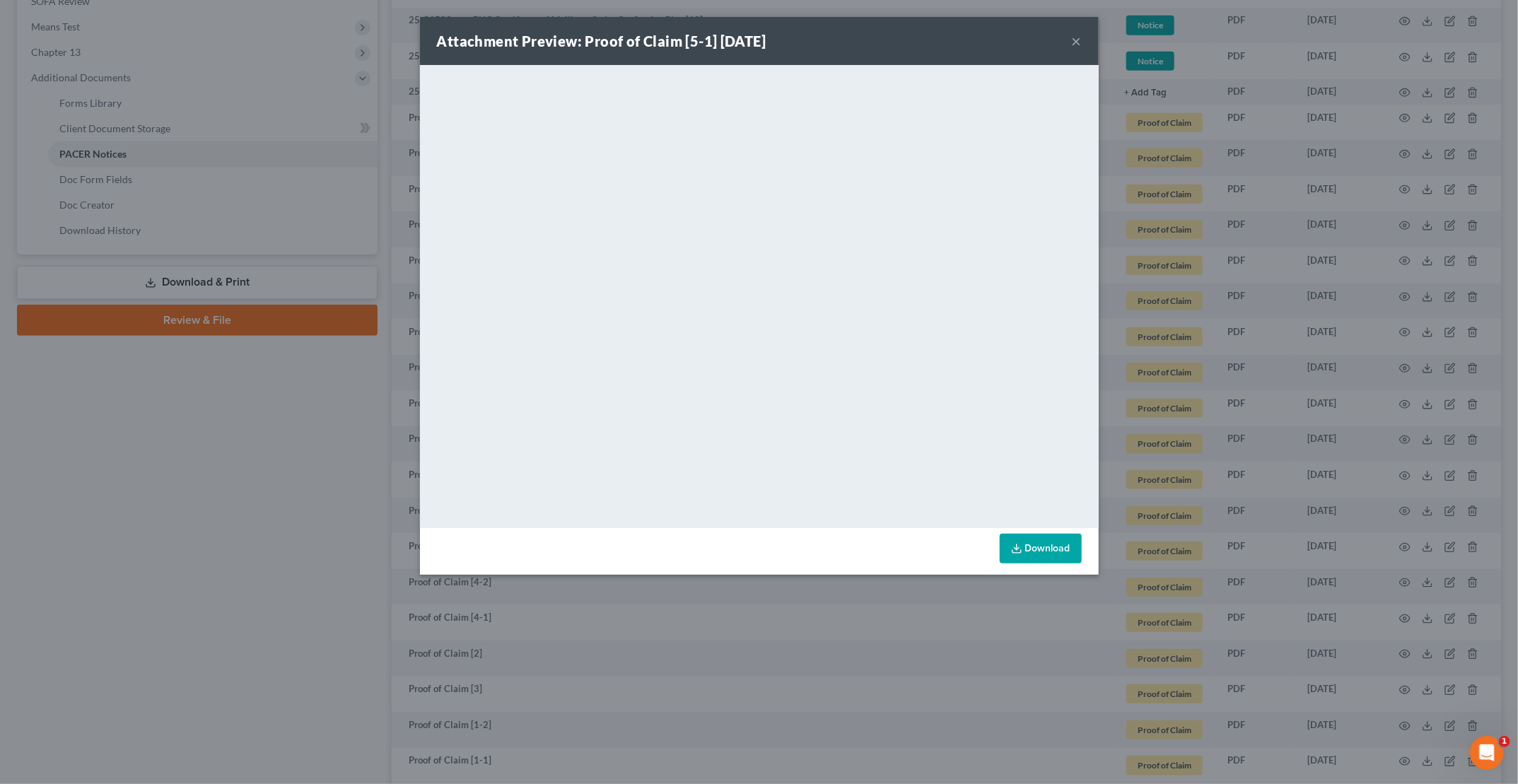
click at [1075, 41] on button "×" at bounding box center [1076, 41] width 10 height 17
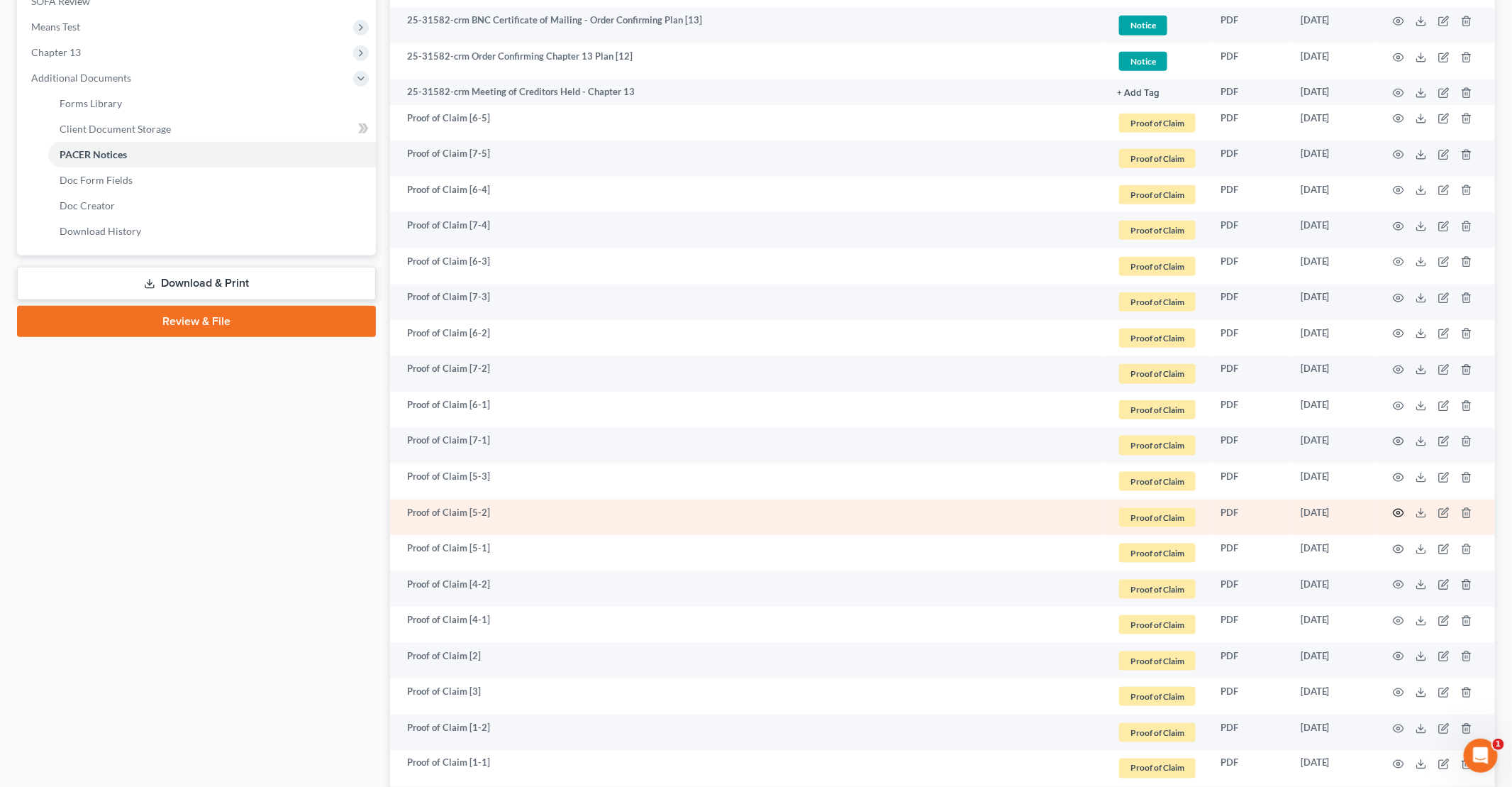
click at [1403, 508] on icon "button" at bounding box center [1398, 513] width 11 height 11
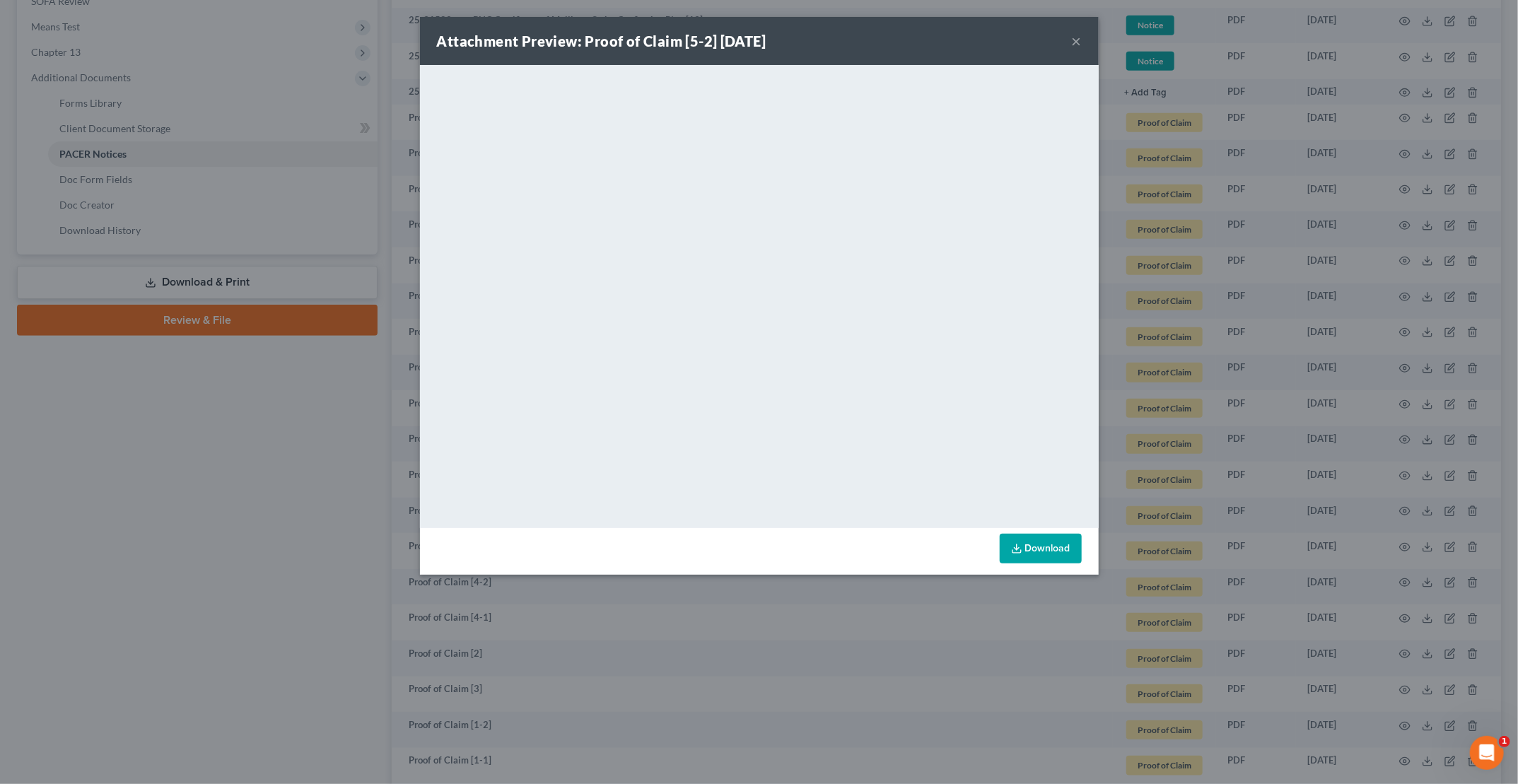
click at [1072, 43] on button "×" at bounding box center [1076, 41] width 10 height 17
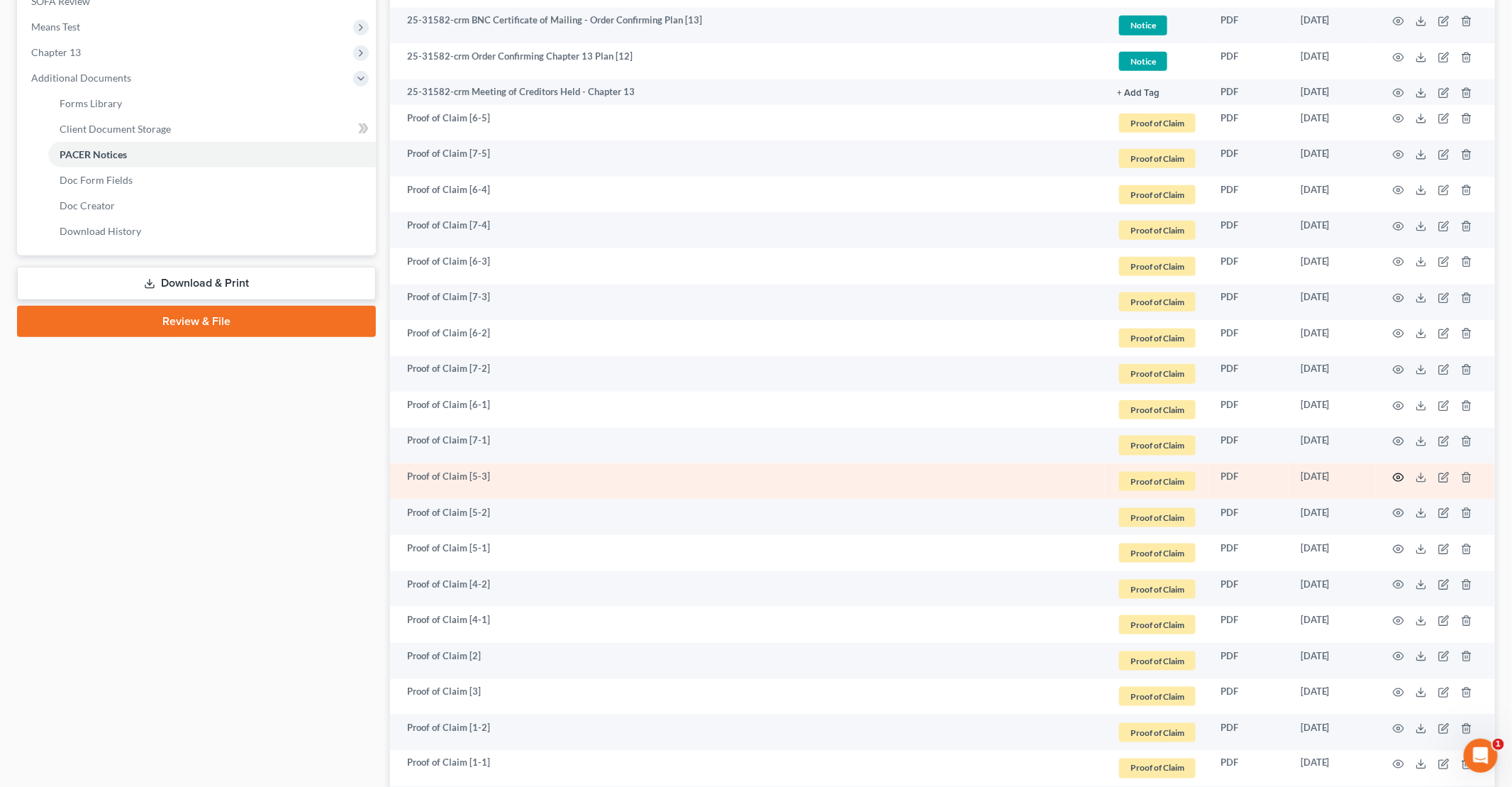
click at [1396, 474] on icon "button" at bounding box center [1398, 477] width 11 height 11
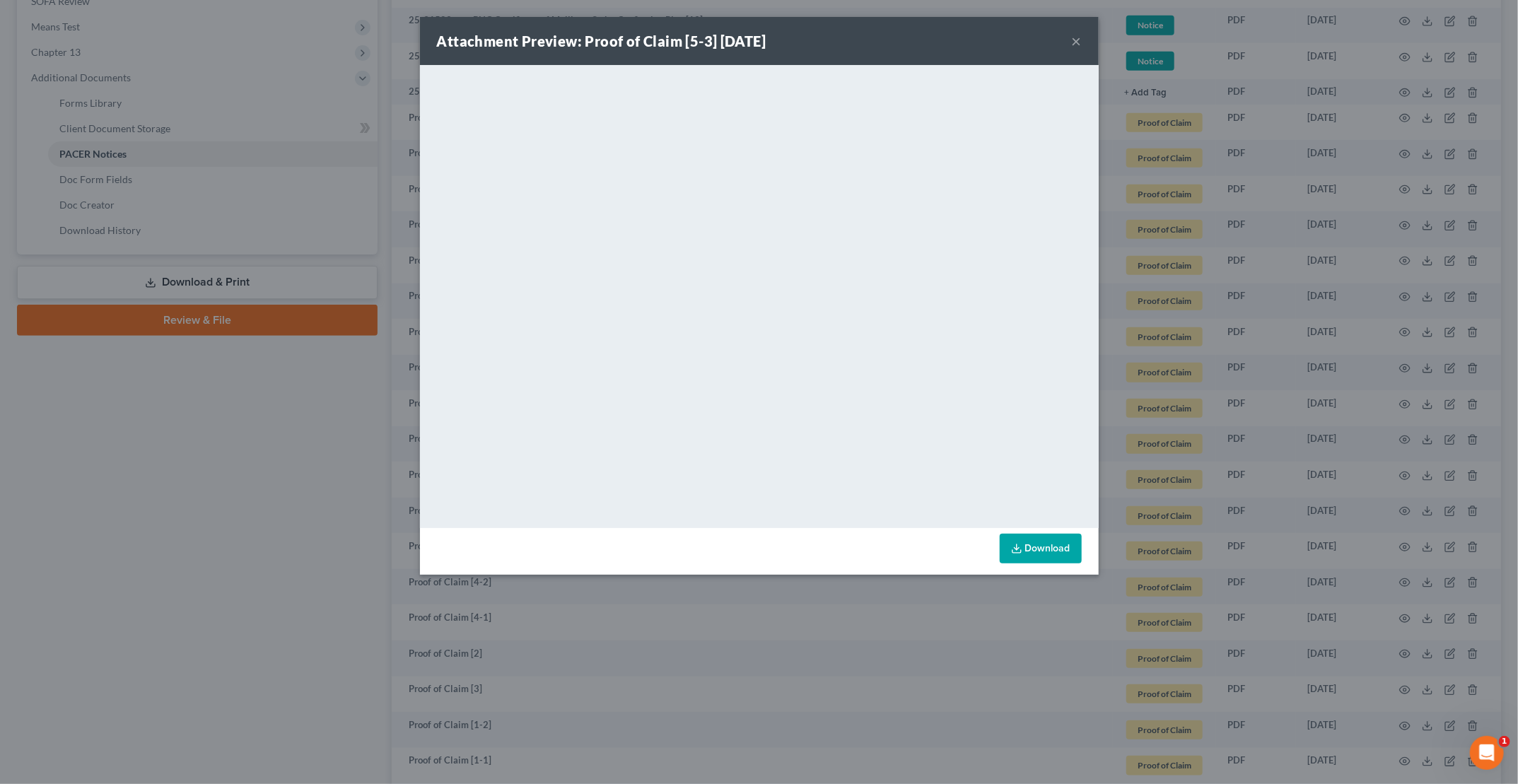
click at [1081, 43] on div "Attachment Preview: Proof of Claim [5-3] [DATE] ×" at bounding box center [759, 41] width 679 height 48
click at [1069, 39] on div "Attachment Preview: Proof of Claim [5-3] [DATE] ×" at bounding box center [759, 41] width 679 height 48
click at [1080, 41] on button "×" at bounding box center [1076, 41] width 10 height 17
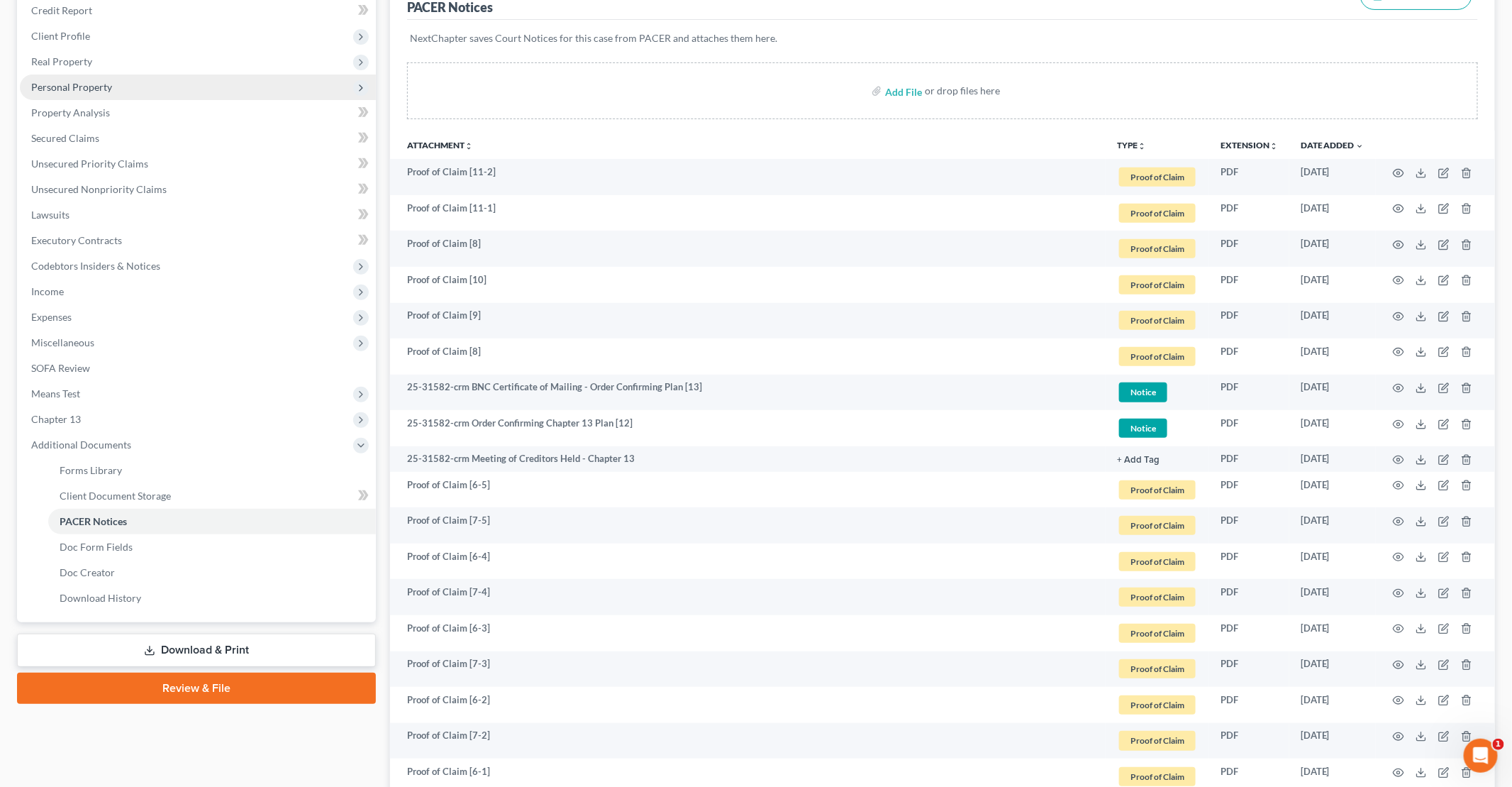
scroll to position [142, 0]
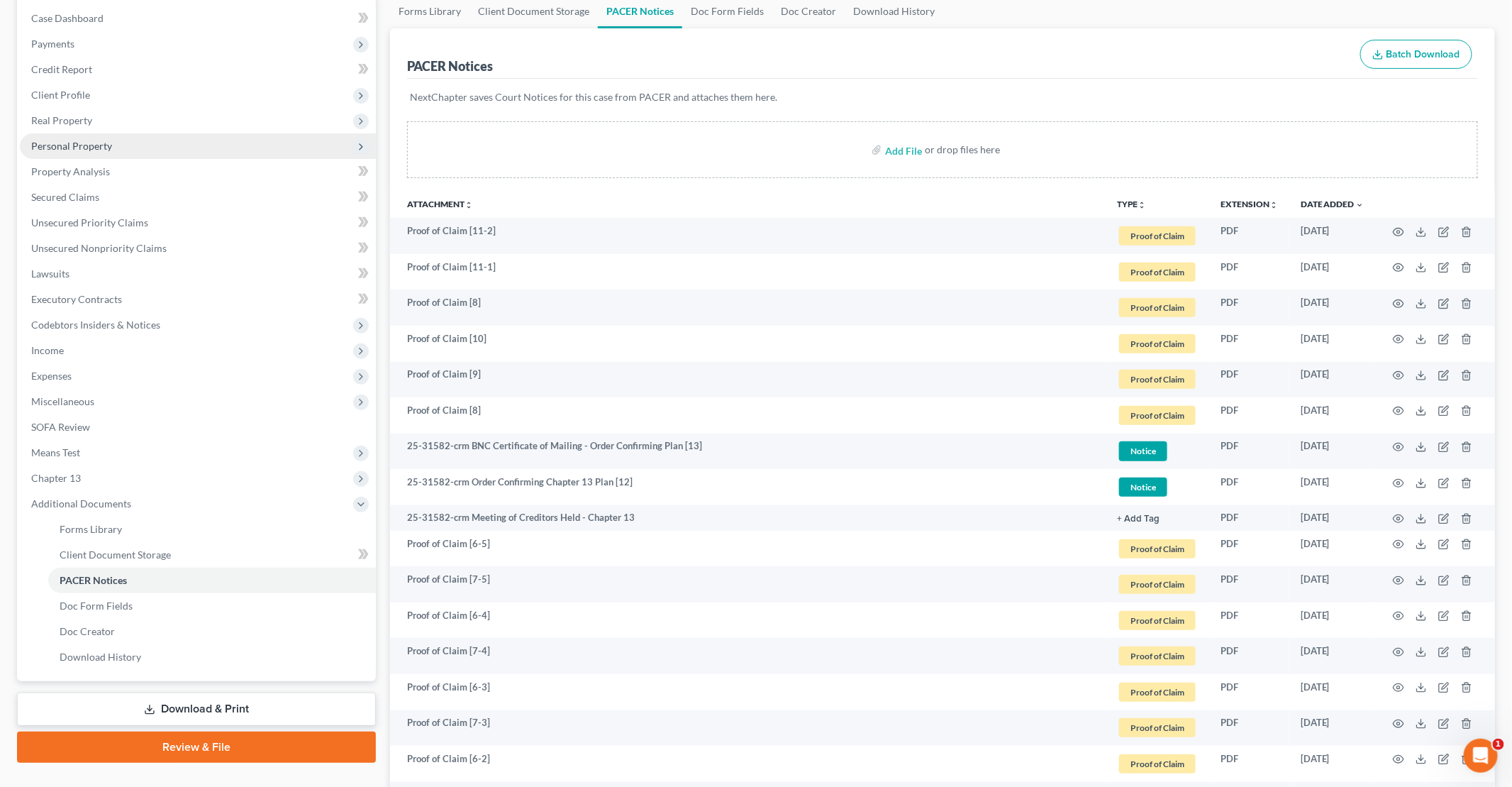
click at [74, 144] on span "Personal Property" at bounding box center [72, 145] width 81 height 12
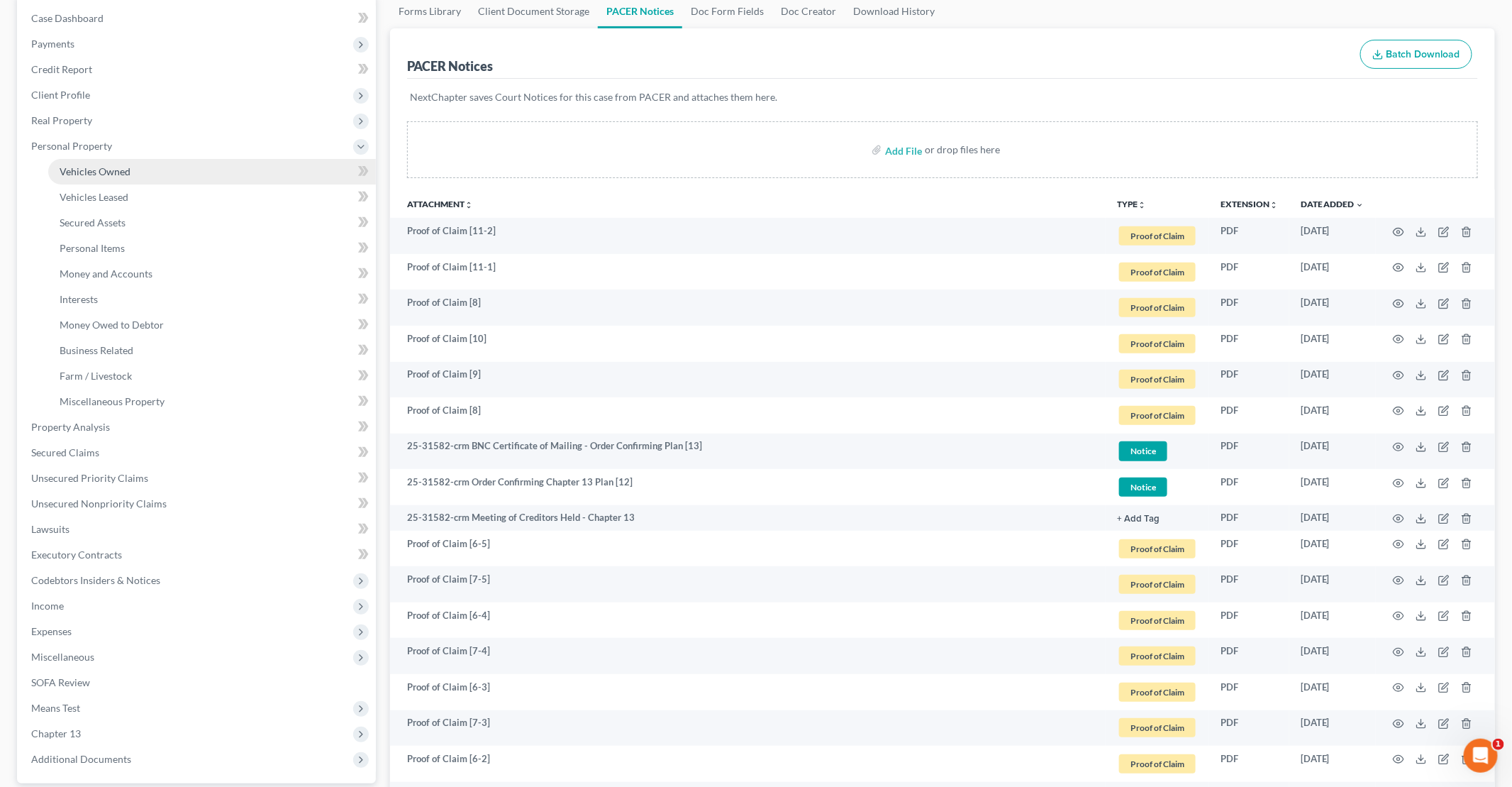
click at [118, 170] on span "Vehicles Owned" at bounding box center [95, 172] width 71 height 12
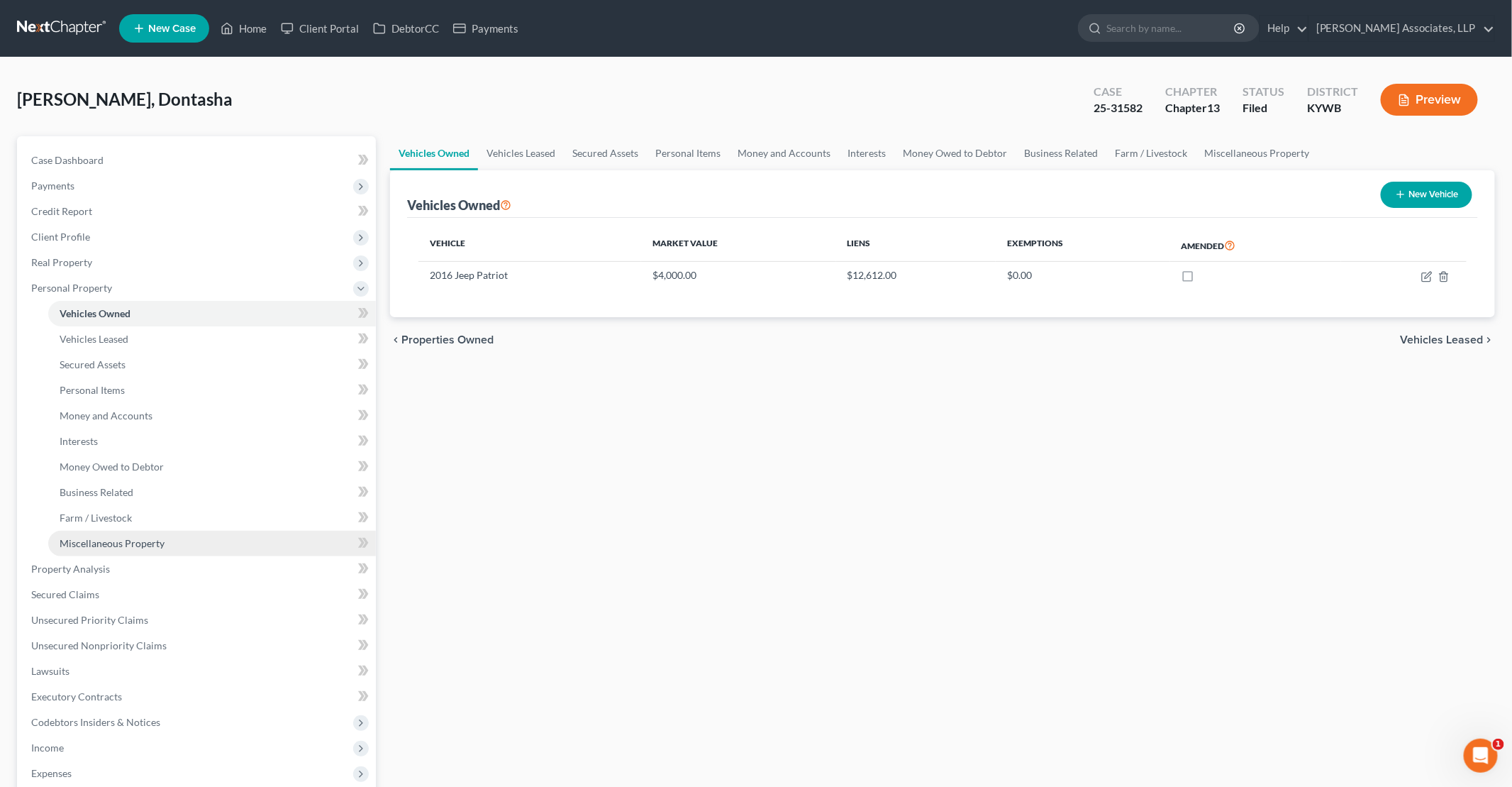
click at [109, 544] on span "Miscellaneous Property" at bounding box center [112, 543] width 105 height 12
